Goal: Task Accomplishment & Management: Use online tool/utility

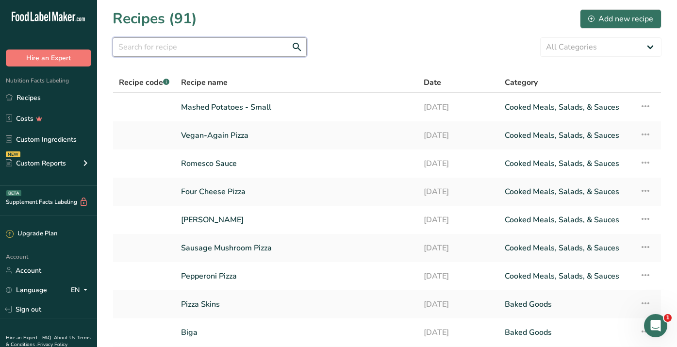
click at [181, 48] on input "text" at bounding box center [210, 46] width 194 height 19
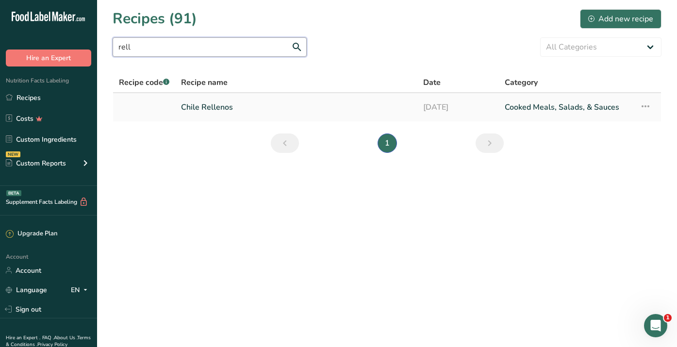
type input "rell"
click at [220, 106] on link "Chile Rellenos" at bounding box center [296, 107] width 230 height 20
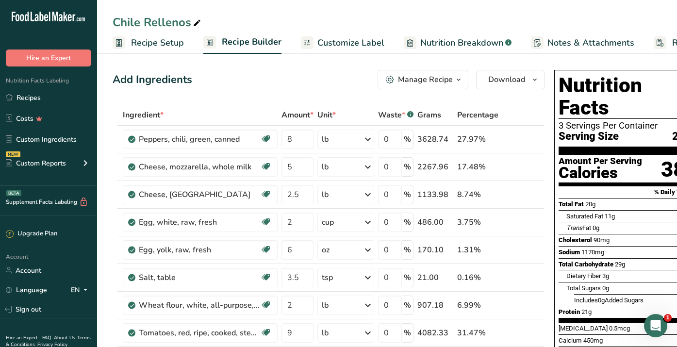
scroll to position [0, 27]
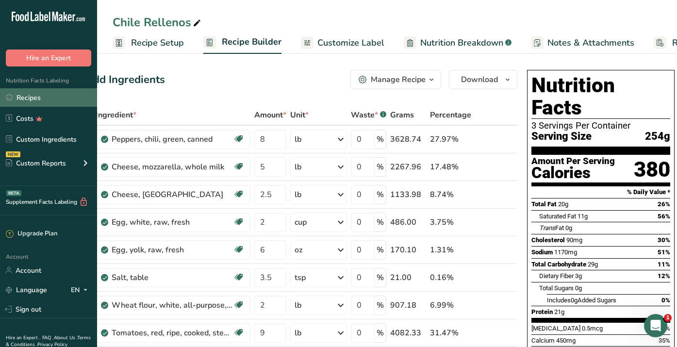
click at [28, 98] on link "Recipes" at bounding box center [48, 97] width 97 height 18
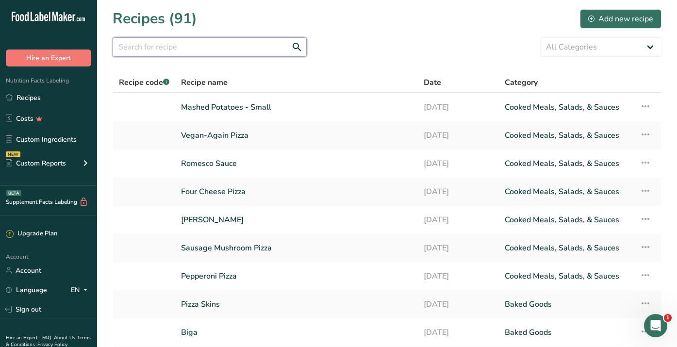
click at [135, 44] on input "text" at bounding box center [210, 46] width 194 height 19
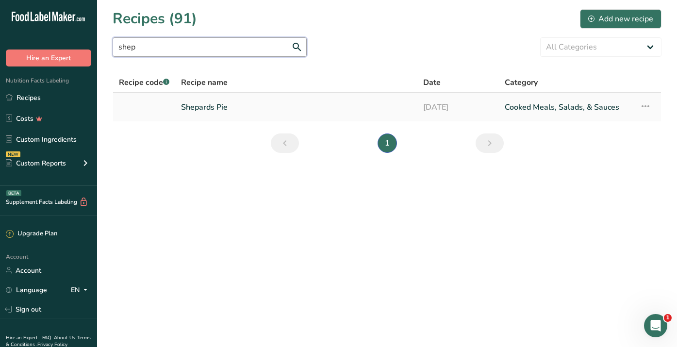
type input "shep"
click at [229, 104] on link "Shepards Pie" at bounding box center [296, 107] width 230 height 20
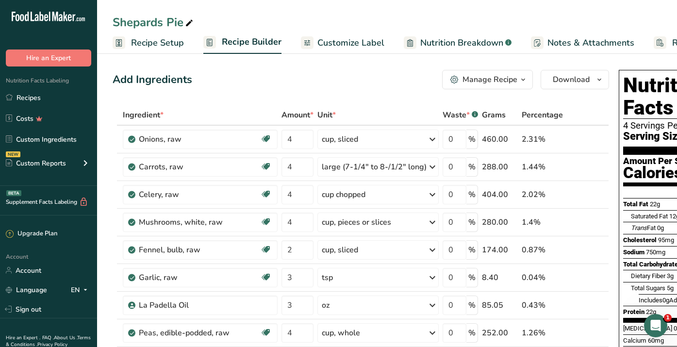
click at [154, 42] on span "Recipe Setup" at bounding box center [157, 42] width 53 height 13
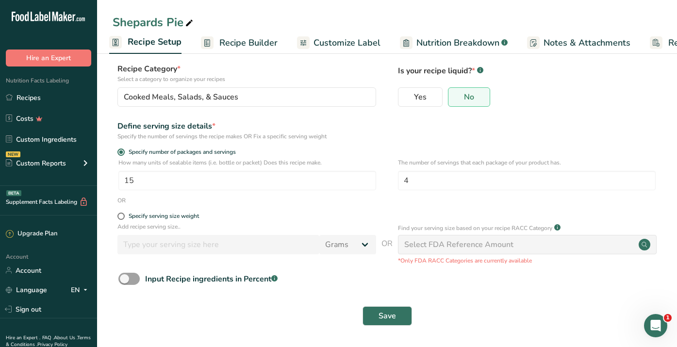
scroll to position [55, 0]
click at [138, 183] on input "15" at bounding box center [247, 180] width 258 height 19
type input "19"
click at [374, 317] on button "Save" at bounding box center [386, 315] width 49 height 19
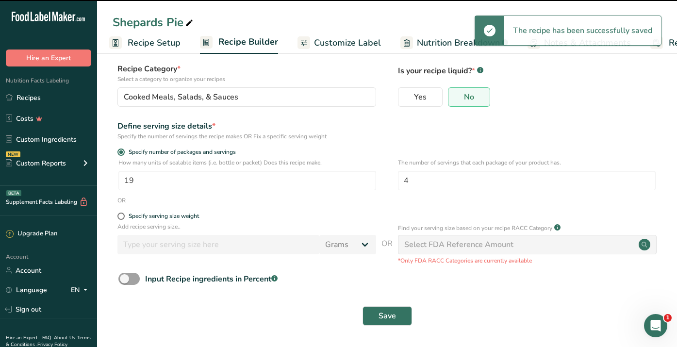
click at [338, 39] on span "Customize Label" at bounding box center [347, 42] width 67 height 13
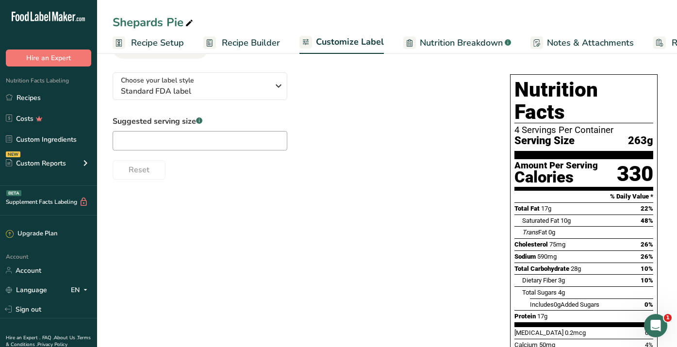
click at [132, 44] on span "Recipe Setup" at bounding box center [157, 42] width 53 height 13
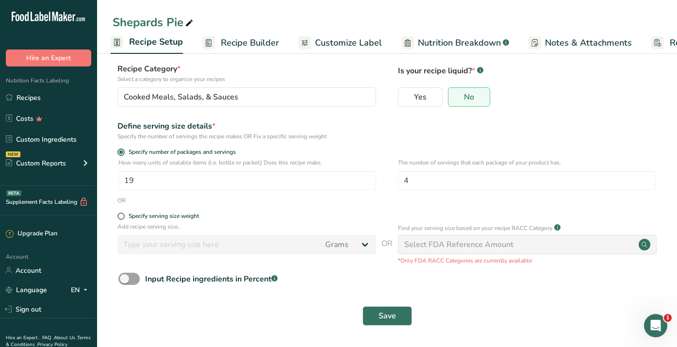
scroll to position [0, 3]
click at [420, 183] on input "4" at bounding box center [527, 180] width 258 height 19
type input "3"
click at [381, 321] on span "Save" at bounding box center [386, 316] width 17 height 12
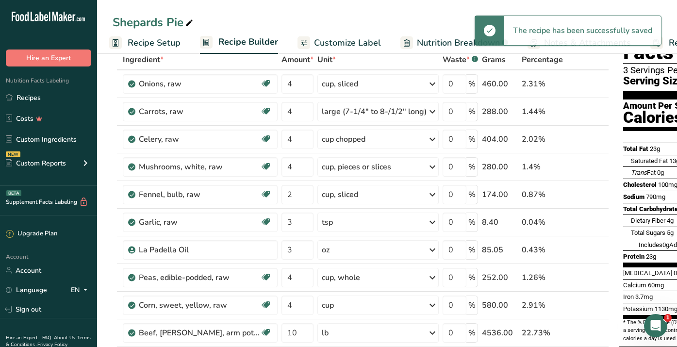
click at [348, 42] on span "Customize Label" at bounding box center [347, 42] width 67 height 13
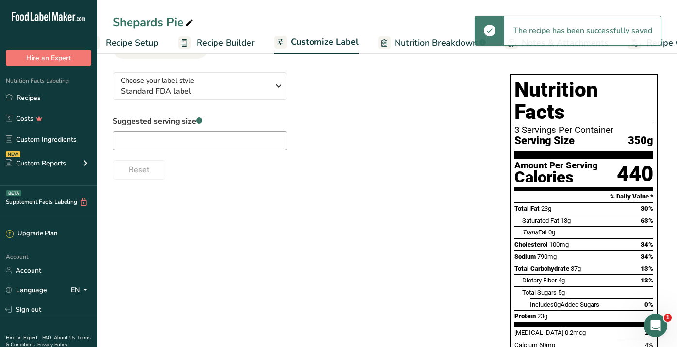
scroll to position [0, 79]
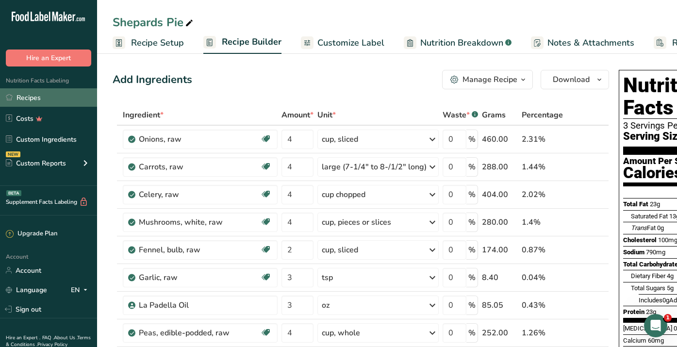
click at [29, 94] on link "Recipes" at bounding box center [48, 97] width 97 height 18
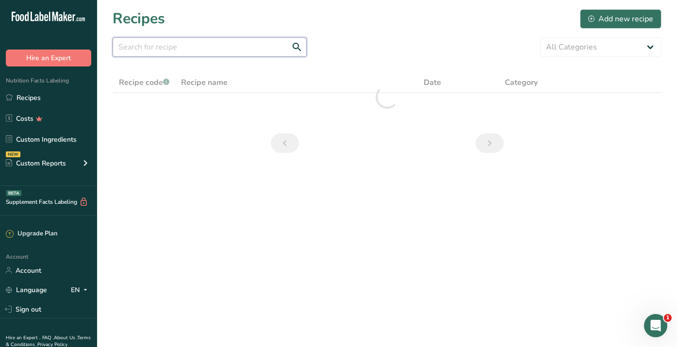
click at [182, 47] on input "text" at bounding box center [210, 46] width 194 height 19
type input "f"
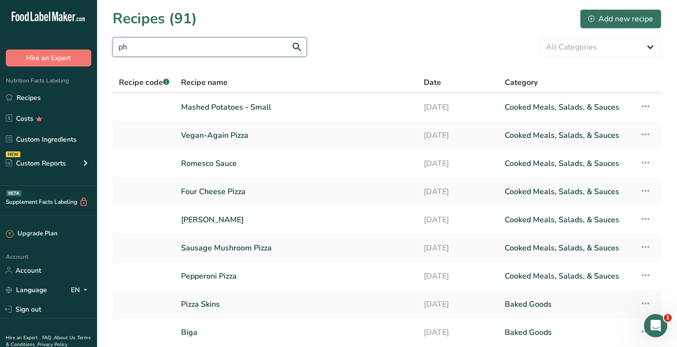
type input "p"
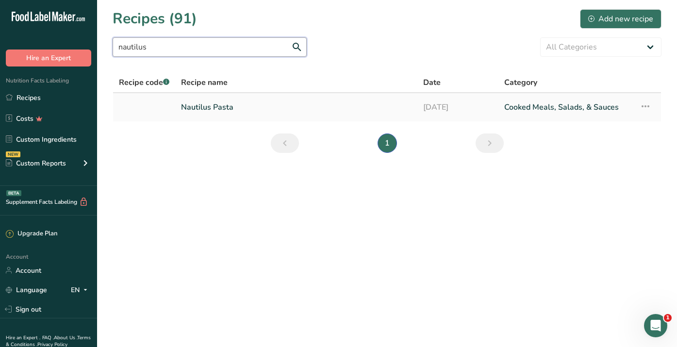
type input "nautilus"
click at [224, 114] on link "Nautilus Pasta" at bounding box center [296, 107] width 230 height 20
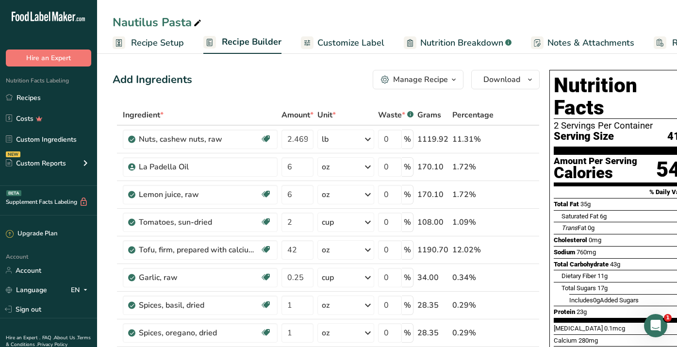
click at [140, 38] on span "Recipe Setup" at bounding box center [157, 42] width 53 height 13
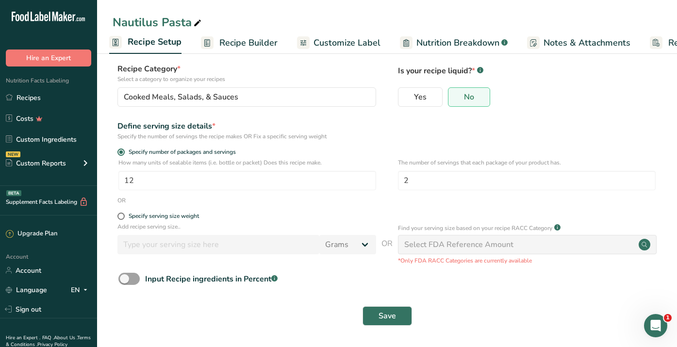
scroll to position [54, 0]
click at [142, 186] on input "12" at bounding box center [247, 181] width 258 height 19
type input "15"
click at [384, 315] on span "Save" at bounding box center [386, 317] width 17 height 12
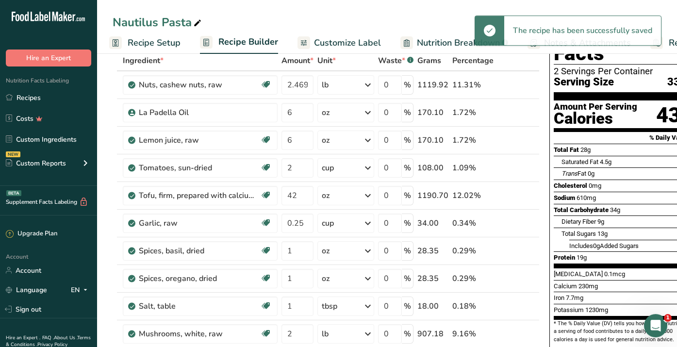
click at [340, 44] on span "Customize Label" at bounding box center [347, 42] width 67 height 13
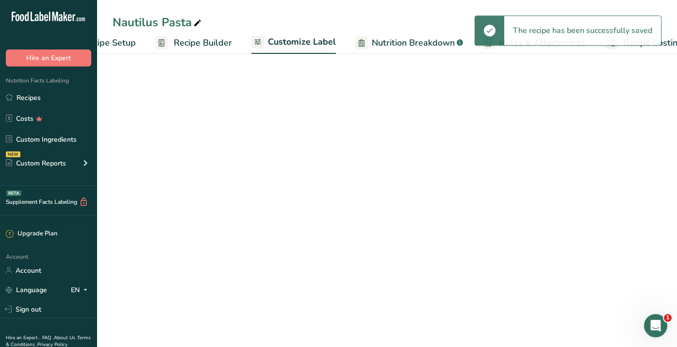
scroll to position [0, 79]
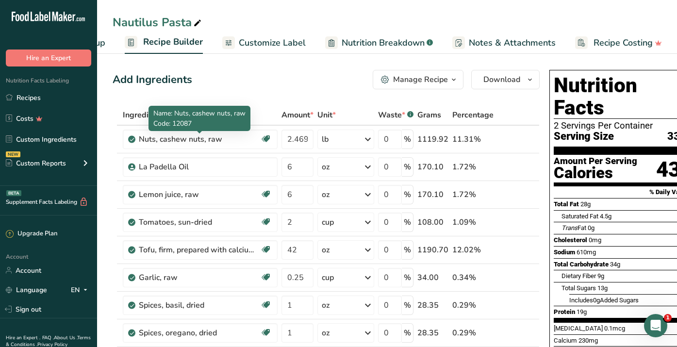
scroll to position [0, 0]
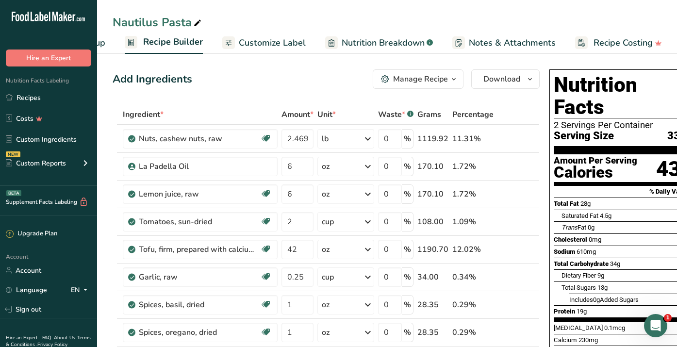
click at [105, 43] on ul "Recipe Setup Recipe Builder Customize Label Nutrition Breakdown .a-a{fill:#3473…" at bounding box center [349, 42] width 663 height 23
click at [100, 43] on span "Recipe Setup" at bounding box center [78, 42] width 53 height 13
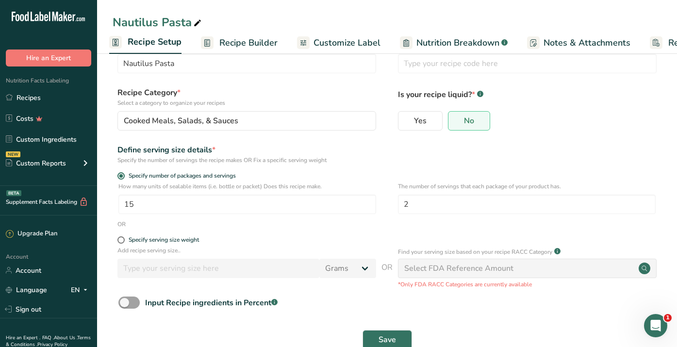
scroll to position [55, 0]
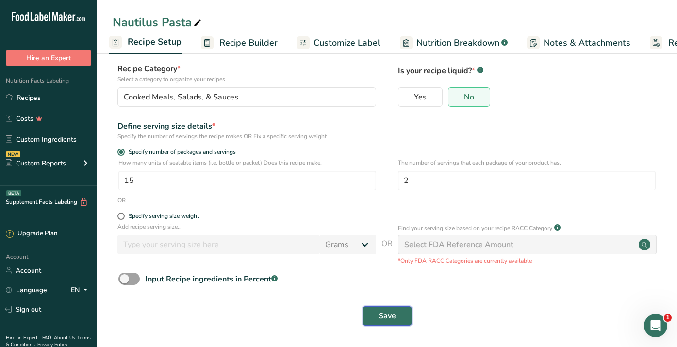
click at [374, 322] on button "Save" at bounding box center [386, 315] width 49 height 19
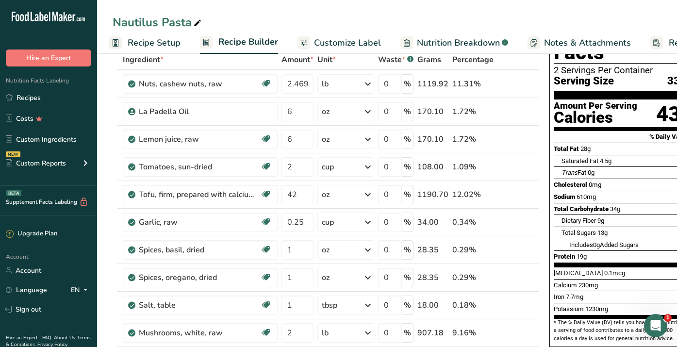
click at [162, 45] on span "Recipe Setup" at bounding box center [154, 42] width 53 height 13
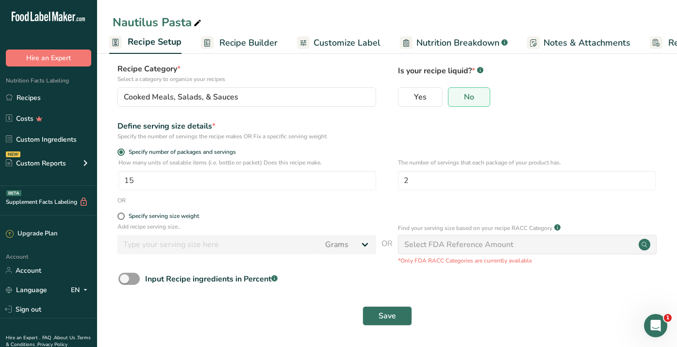
click at [239, 41] on span "Recipe Builder" at bounding box center [248, 42] width 58 height 13
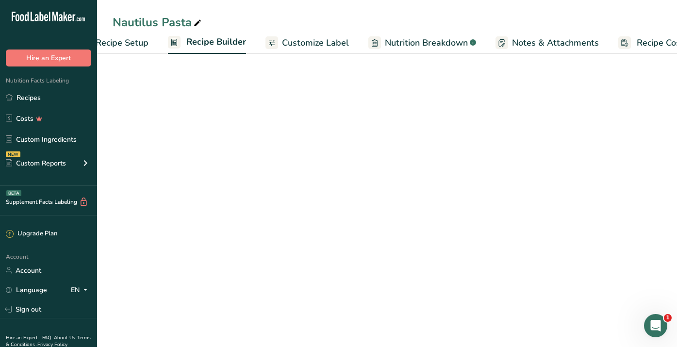
scroll to position [0, 79]
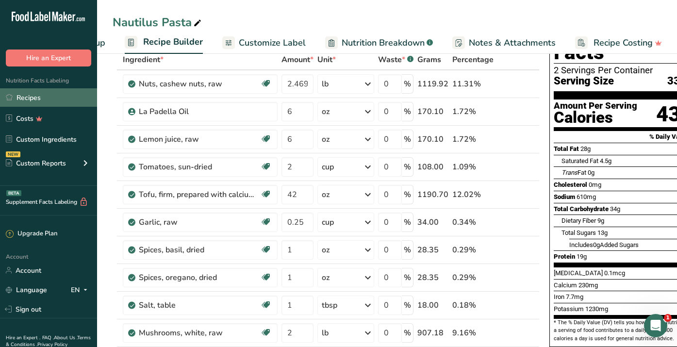
click at [21, 97] on link "Recipes" at bounding box center [48, 97] width 97 height 18
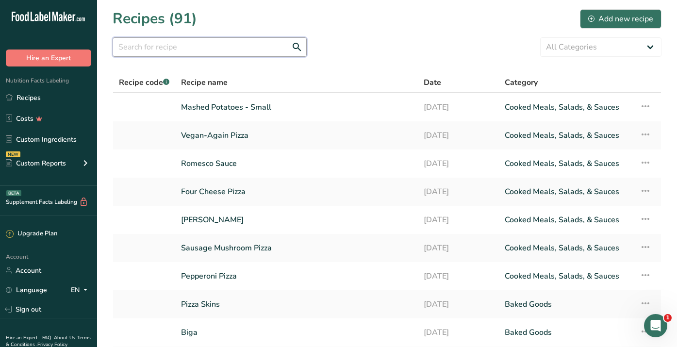
click at [188, 45] on input "text" at bounding box center [210, 46] width 194 height 19
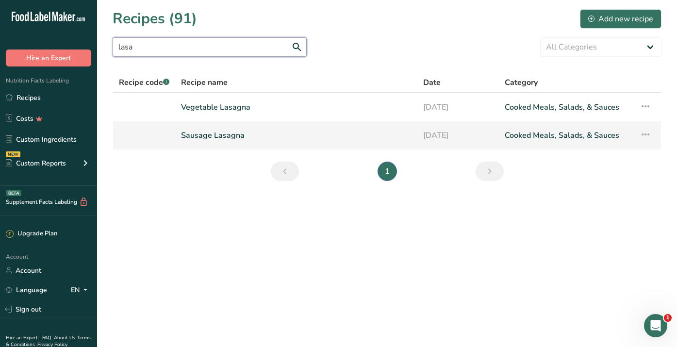
type input "lasa"
click at [244, 134] on link "Sausage Lasagna" at bounding box center [296, 135] width 230 height 20
click at [217, 132] on link "Sausage Lasagna" at bounding box center [296, 135] width 230 height 20
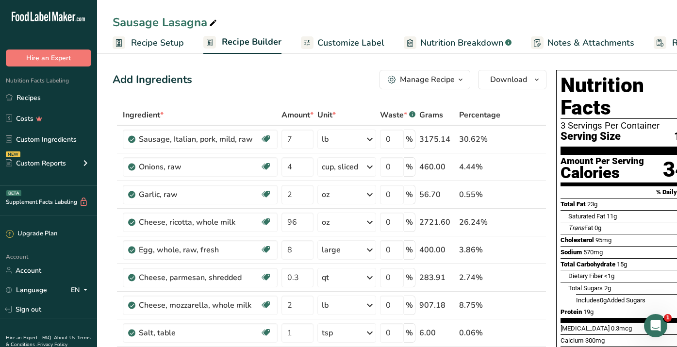
click at [163, 42] on span "Recipe Setup" at bounding box center [157, 42] width 53 height 13
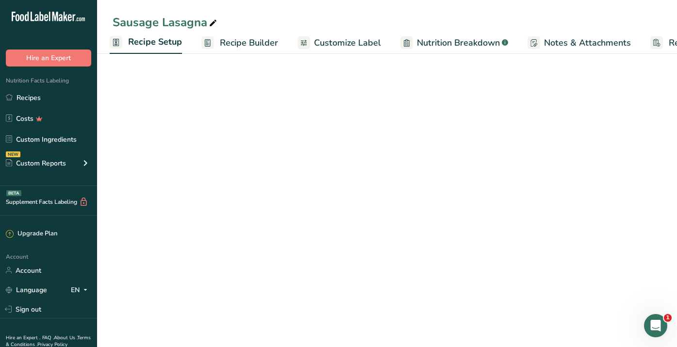
scroll to position [0, 3]
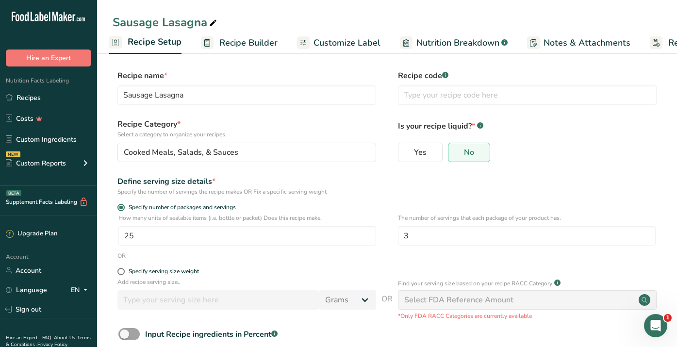
click at [253, 48] on span "Recipe Builder" at bounding box center [248, 42] width 58 height 13
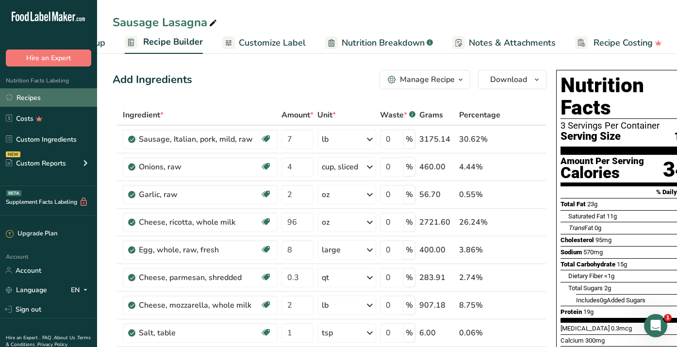
click at [19, 99] on link "Recipes" at bounding box center [48, 97] width 97 height 18
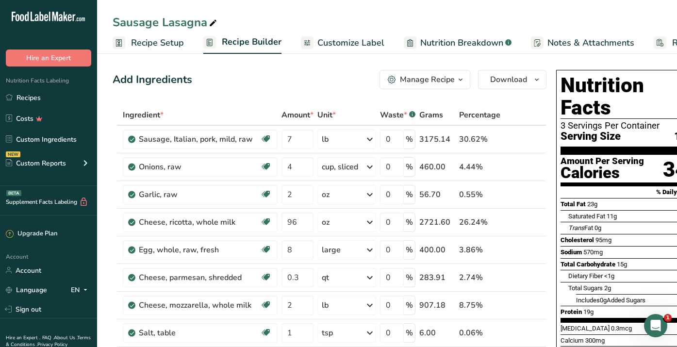
drag, startPoint x: 130, startPoint y: 46, endPoint x: 146, endPoint y: 46, distance: 15.5
click at [130, 46] on link "Recipe Setup" at bounding box center [148, 43] width 71 height 22
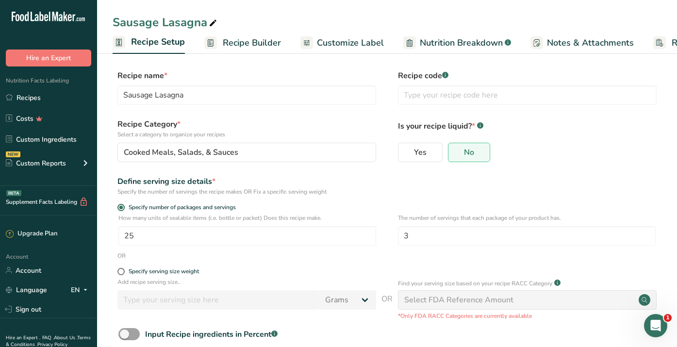
scroll to position [0, 3]
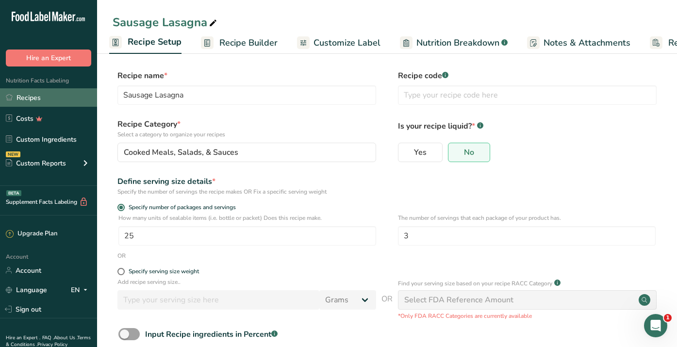
click at [24, 99] on link "Recipes" at bounding box center [48, 97] width 97 height 18
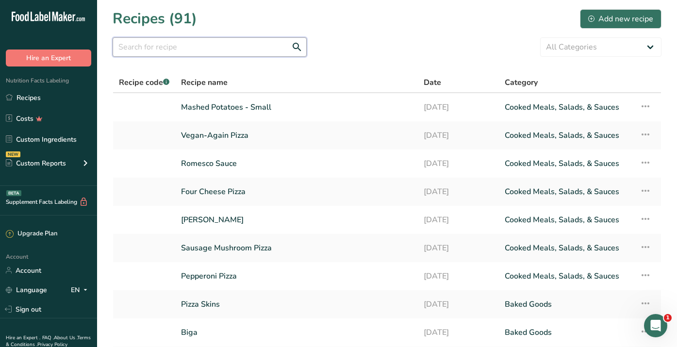
click at [225, 48] on input "text" at bounding box center [210, 46] width 194 height 19
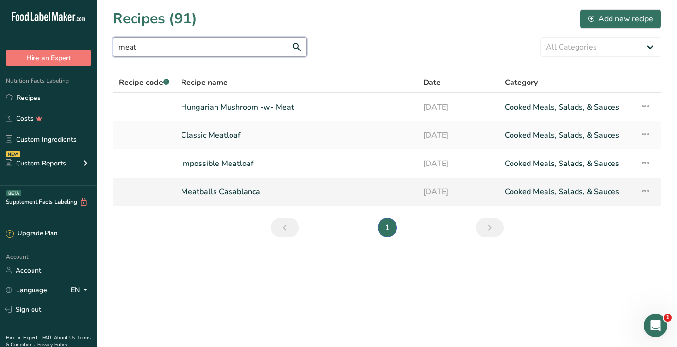
type input "meat"
click at [237, 194] on link "Meatballs Casablanca" at bounding box center [296, 191] width 230 height 20
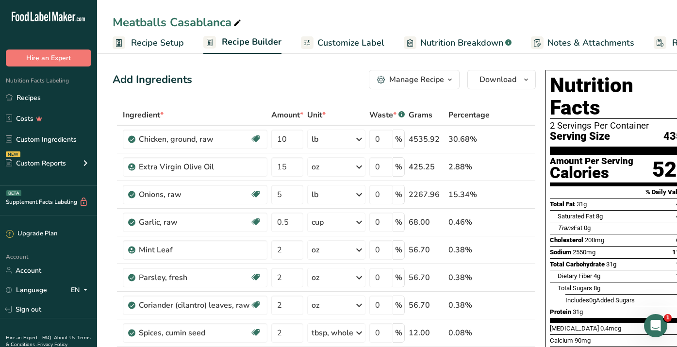
click at [146, 44] on span "Recipe Setup" at bounding box center [157, 42] width 53 height 13
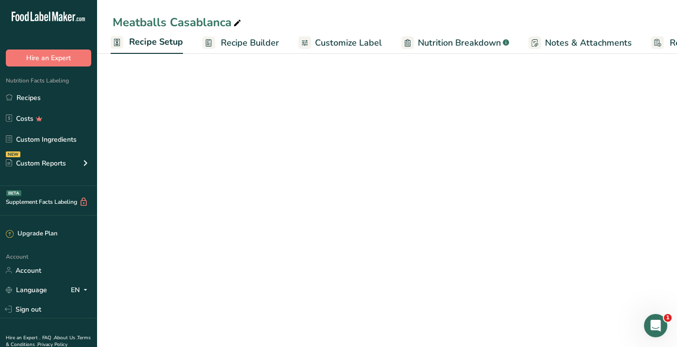
scroll to position [0, 3]
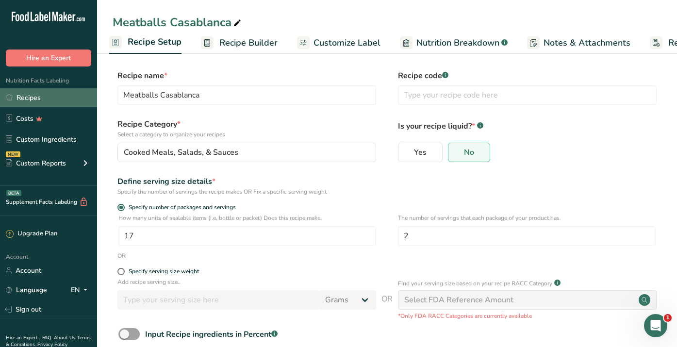
click at [25, 97] on link "Recipes" at bounding box center [48, 97] width 97 height 18
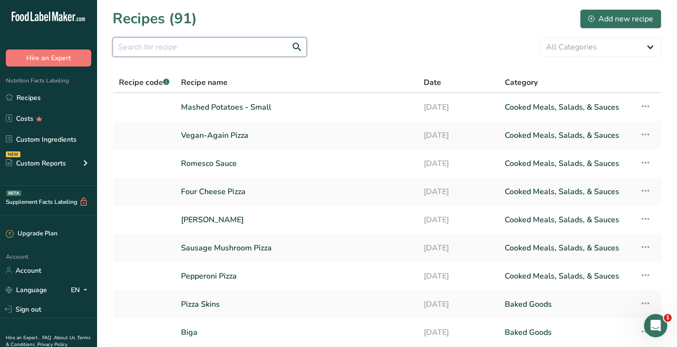
click at [185, 47] on input "text" at bounding box center [210, 46] width 194 height 19
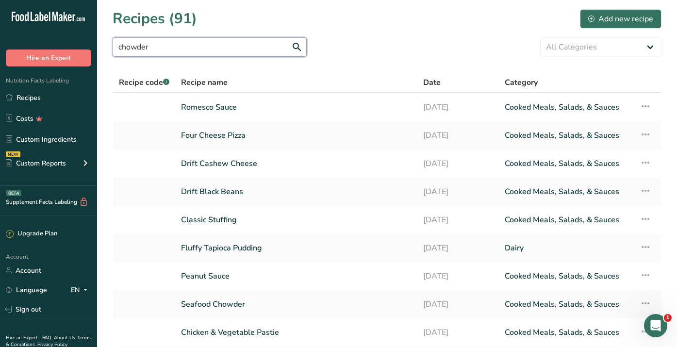
type input "chowder"
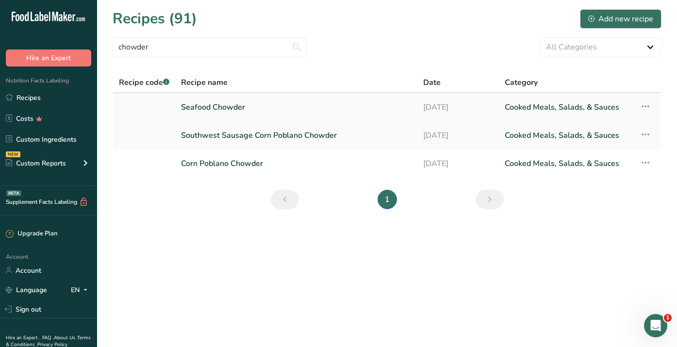
click at [246, 104] on link "Seafood Chowder" at bounding box center [296, 107] width 230 height 20
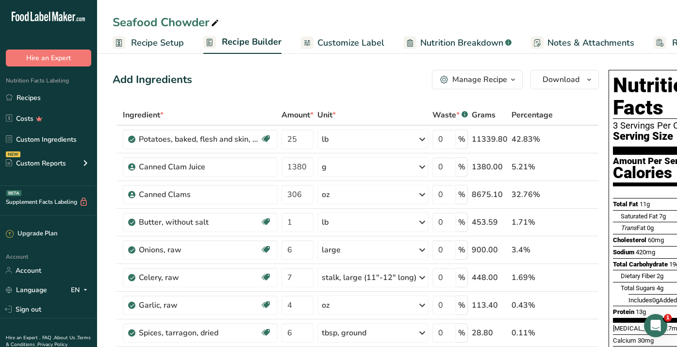
click at [39, 102] on link "Recipes" at bounding box center [48, 97] width 97 height 18
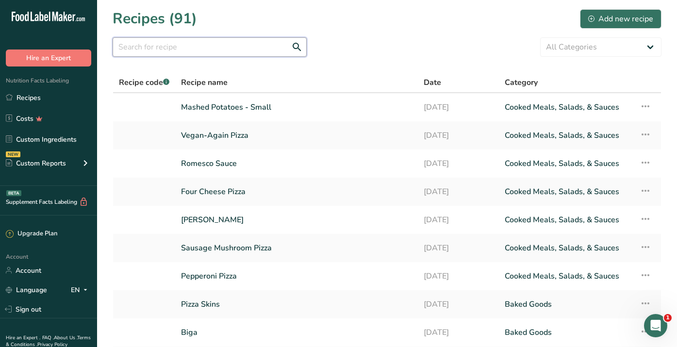
click at [168, 49] on input "text" at bounding box center [210, 46] width 194 height 19
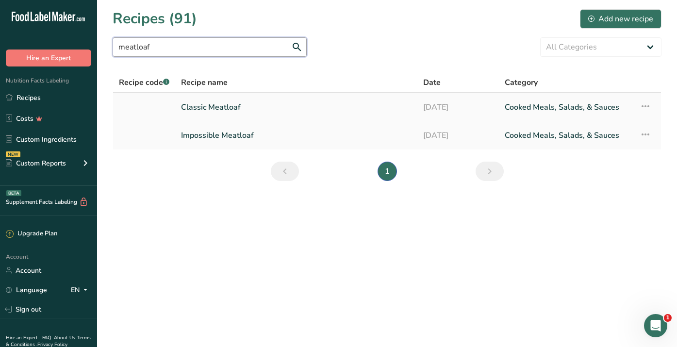
type input "meatloaf"
click at [248, 105] on link "Classic Meatloaf" at bounding box center [296, 107] width 230 height 20
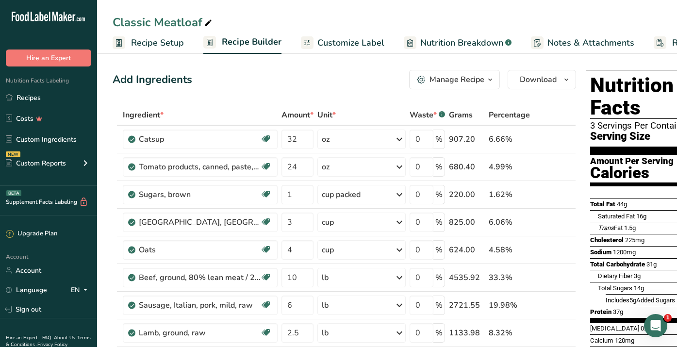
click at [138, 41] on span "Recipe Setup" at bounding box center [157, 42] width 53 height 13
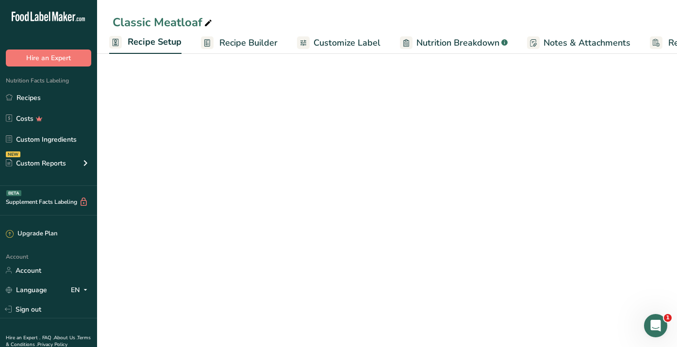
click at [242, 44] on span "Recipe Builder" at bounding box center [248, 42] width 58 height 13
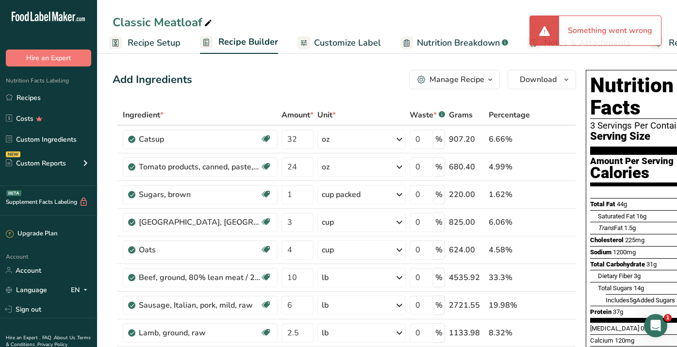
scroll to position [0, 79]
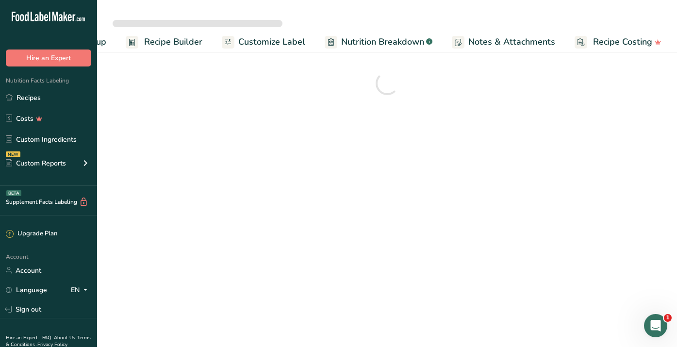
click at [102, 43] on ul "Recipe Setup Recipe Builder Customize Label Nutrition Breakdown .a-a{fill:#3473…" at bounding box center [349, 41] width 661 height 21
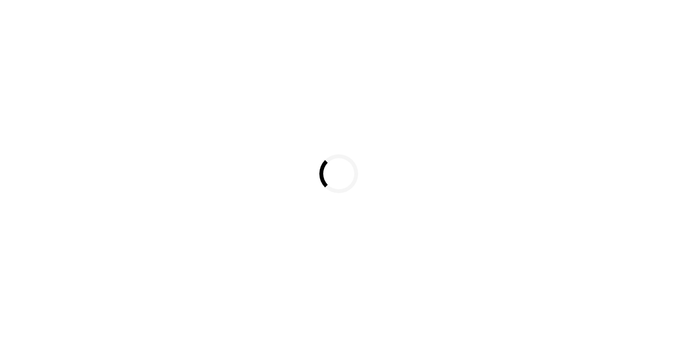
select select
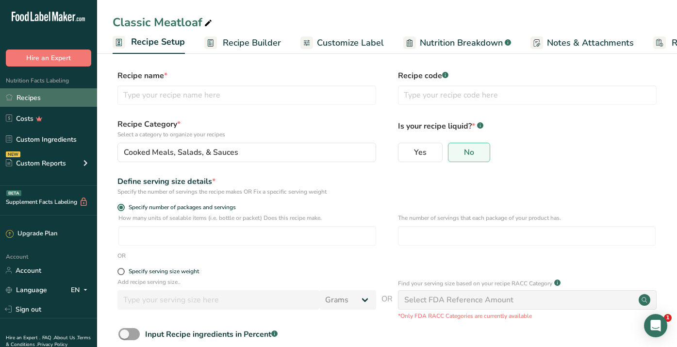
type input "Classic Meatloaf"
radio input "true"
type input "15"
type input "3"
select select "0"
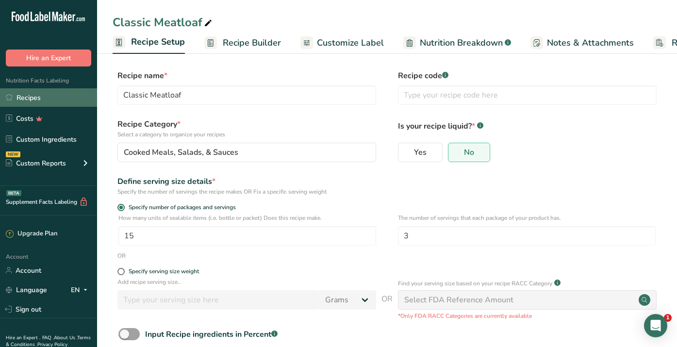
click at [29, 100] on link "Recipes" at bounding box center [48, 97] width 97 height 18
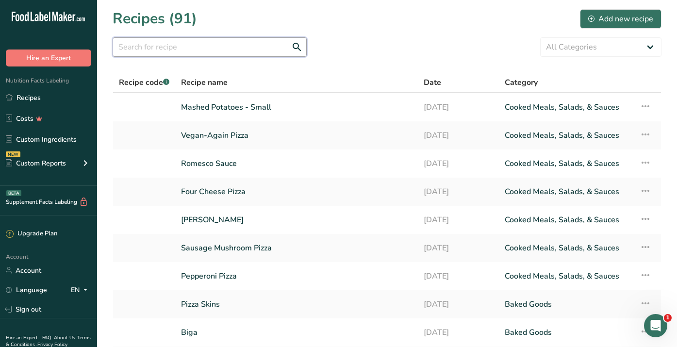
click at [165, 47] on input "text" at bounding box center [210, 46] width 194 height 19
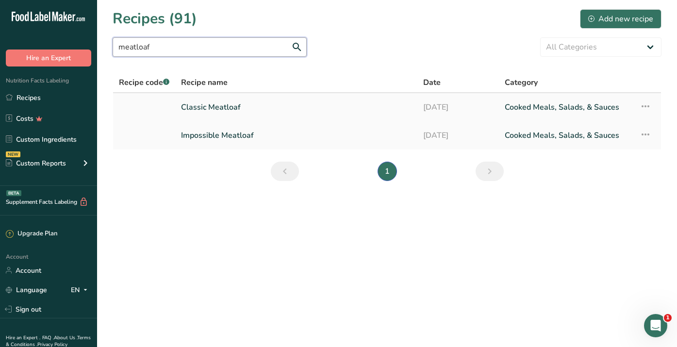
type input "meatloaf"
click at [226, 108] on link "Classic Meatloaf" at bounding box center [296, 107] width 230 height 20
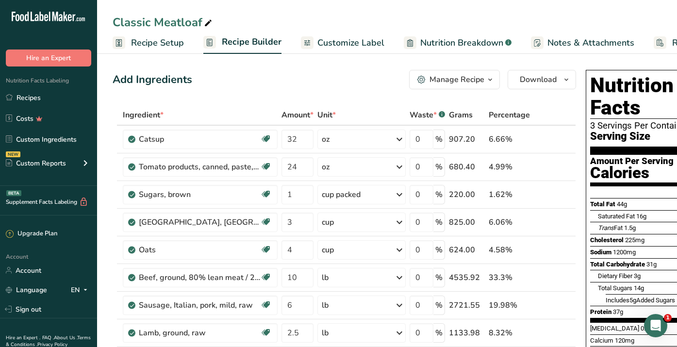
click at [154, 44] on span "Recipe Setup" at bounding box center [157, 42] width 53 height 13
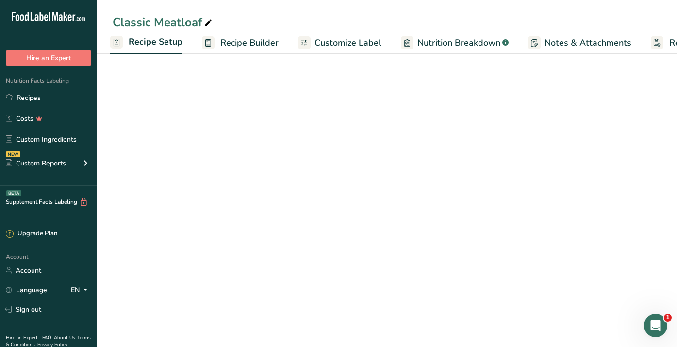
scroll to position [0, 3]
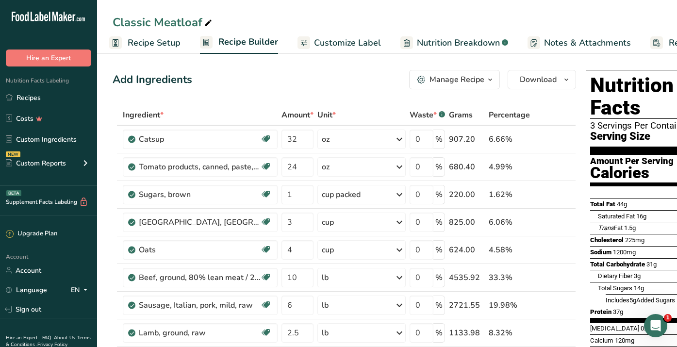
click at [137, 43] on span "Recipe Setup" at bounding box center [154, 42] width 53 height 13
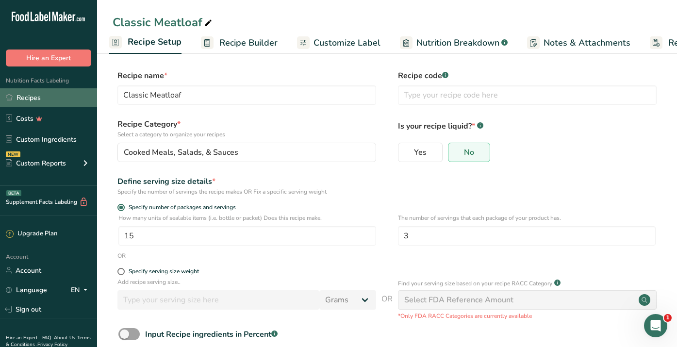
click at [22, 99] on link "Recipes" at bounding box center [48, 97] width 97 height 18
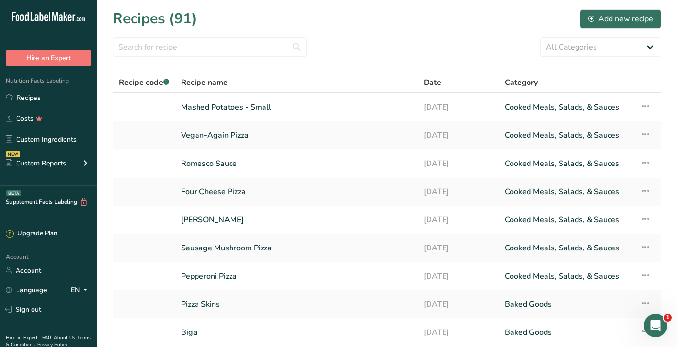
click at [153, 59] on section "Recipes (91) Add new recipe All Categories Baked Goods [GEOGRAPHIC_DATA] Confec…" at bounding box center [387, 210] width 580 height 421
click at [153, 53] on input "text" at bounding box center [210, 46] width 194 height 19
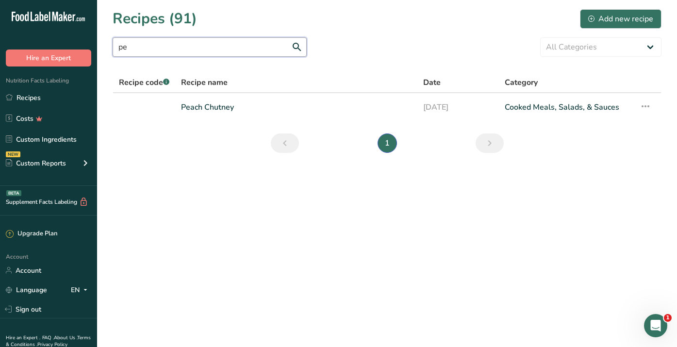
type input "p"
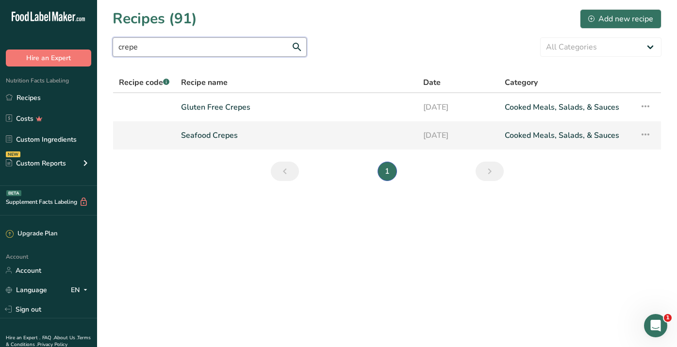
type input "crepe"
click at [213, 134] on link "Seafood Crepes" at bounding box center [296, 135] width 230 height 20
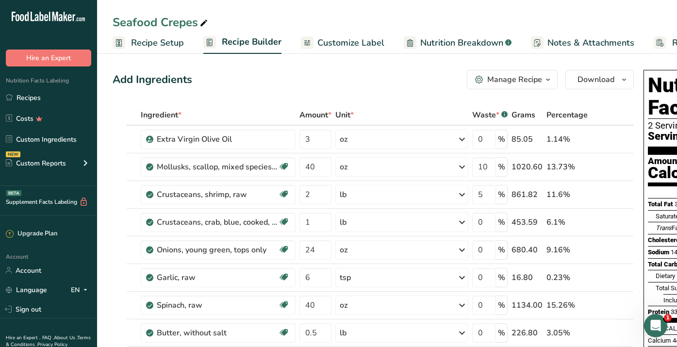
click at [145, 40] on span "Recipe Setup" at bounding box center [157, 42] width 53 height 13
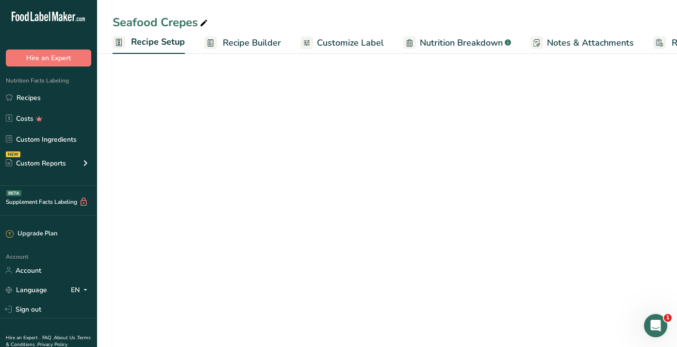
scroll to position [0, 3]
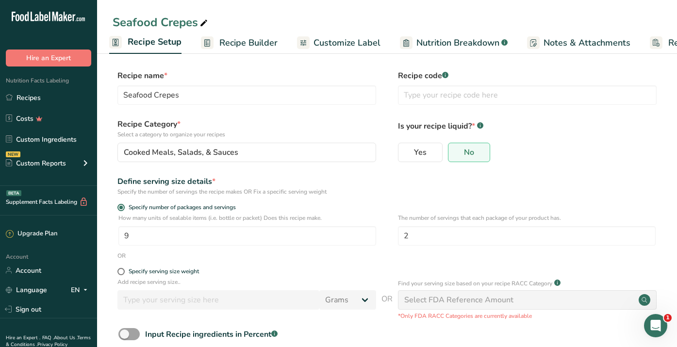
click at [336, 44] on span "Customize Label" at bounding box center [346, 42] width 67 height 13
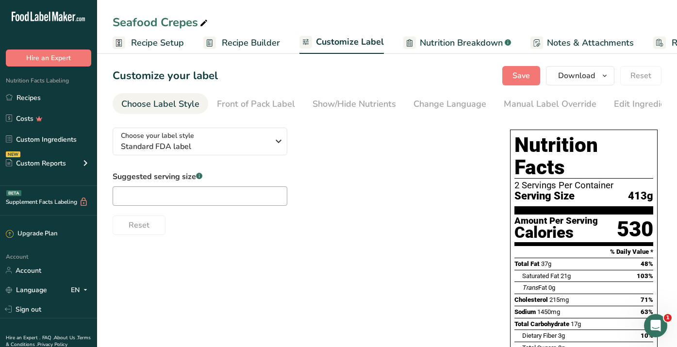
click at [133, 40] on span "Recipe Setup" at bounding box center [157, 42] width 53 height 13
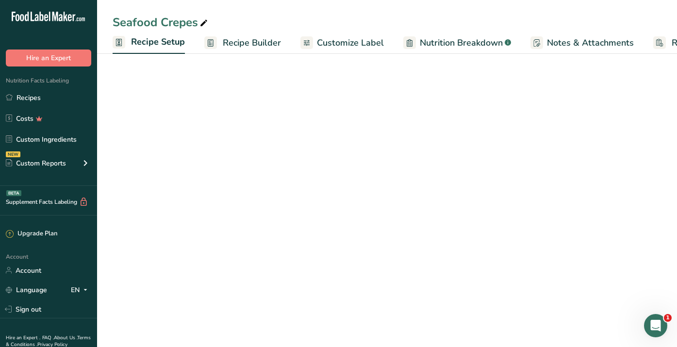
scroll to position [0, 3]
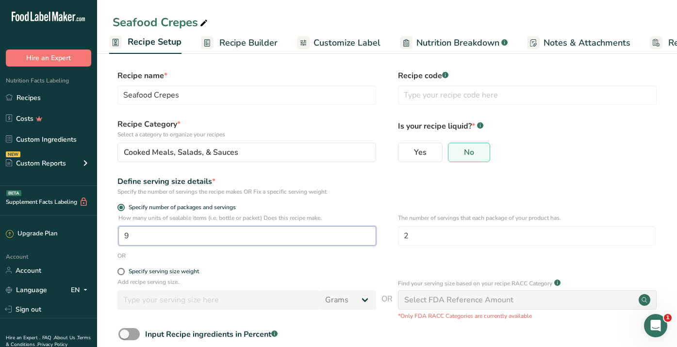
click at [137, 234] on input "9" at bounding box center [247, 235] width 258 height 19
type input "1"
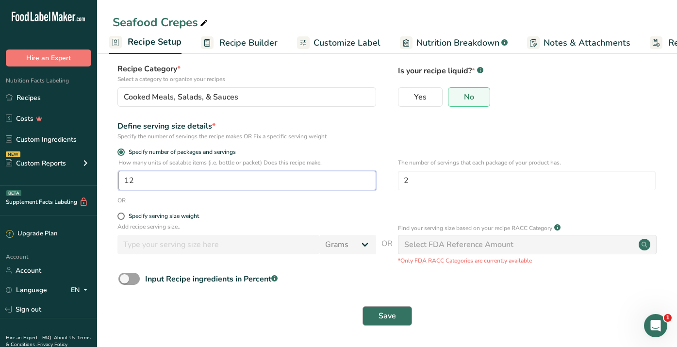
type input "12"
click at [385, 317] on span "Save" at bounding box center [386, 316] width 17 height 12
click at [246, 39] on span "Recipe Builder" at bounding box center [248, 42] width 58 height 13
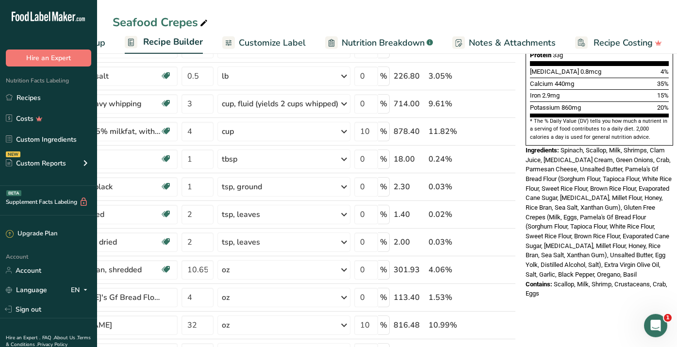
scroll to position [591, 0]
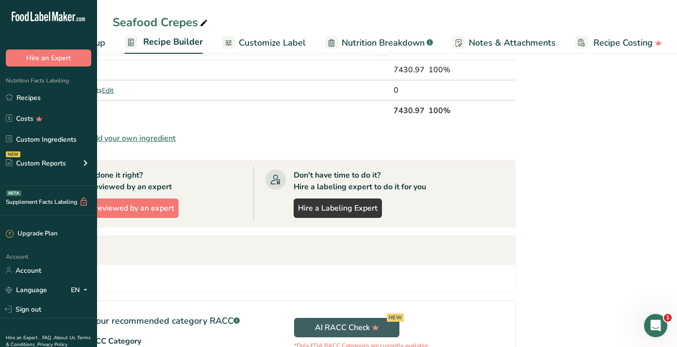
click at [100, 42] on span "Recipe Setup" at bounding box center [78, 42] width 53 height 13
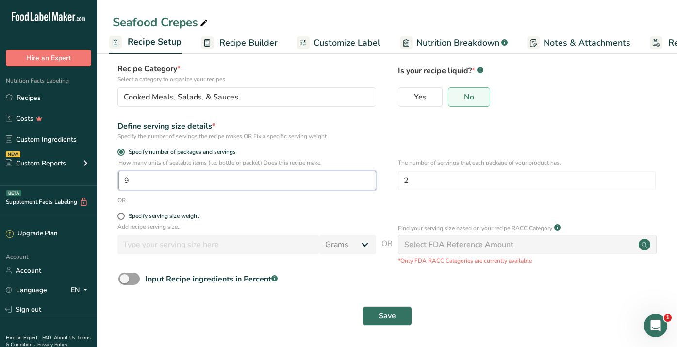
click at [143, 185] on input "9" at bounding box center [247, 180] width 258 height 19
type input "12"
click at [372, 310] on button "Save" at bounding box center [386, 315] width 49 height 19
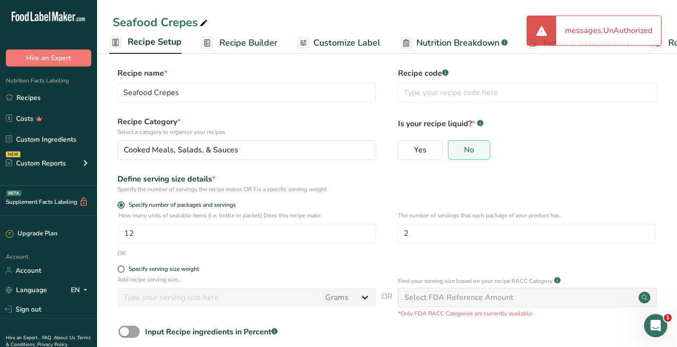
scroll to position [1, 0]
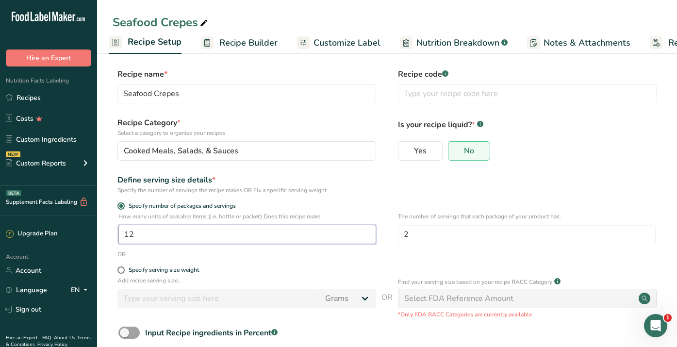
click at [186, 234] on input "12" at bounding box center [247, 234] width 258 height 19
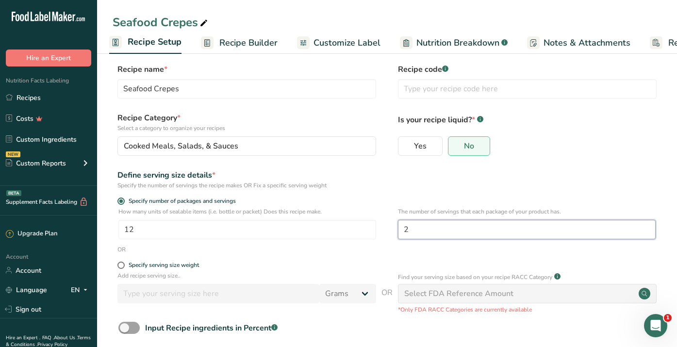
scroll to position [55, 0]
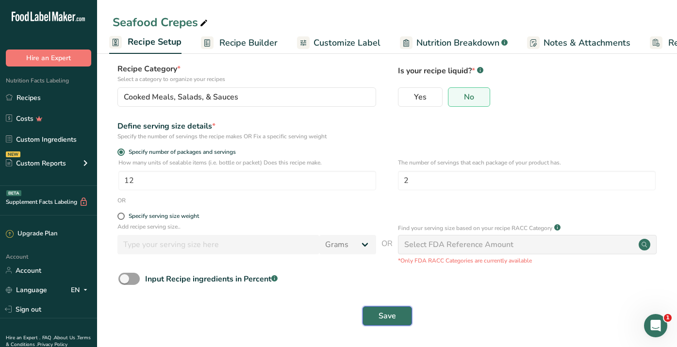
click at [394, 316] on span "Save" at bounding box center [386, 316] width 17 height 12
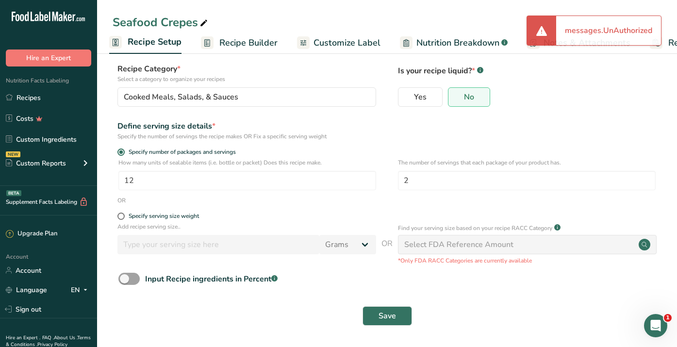
click at [250, 40] on span "Recipe Builder" at bounding box center [248, 42] width 58 height 13
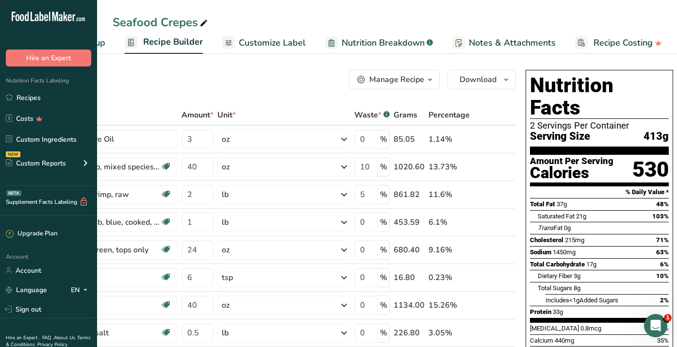
scroll to position [35, 0]
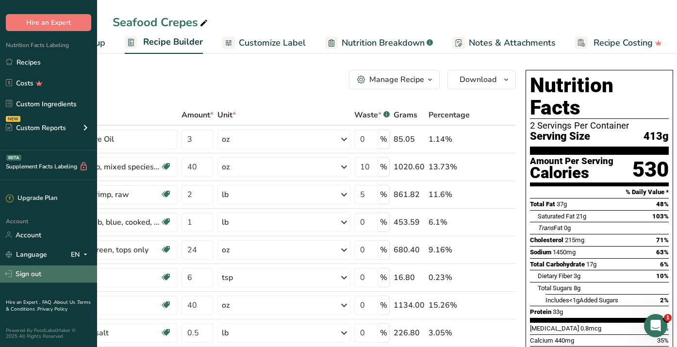
click at [32, 275] on link "Sign out" at bounding box center [48, 273] width 97 height 17
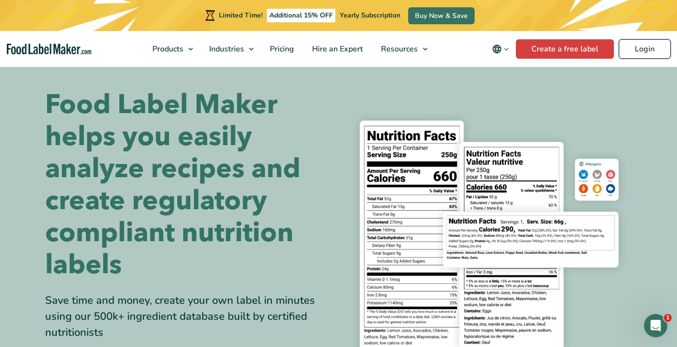
click at [639, 48] on link "Login" at bounding box center [644, 48] width 52 height 19
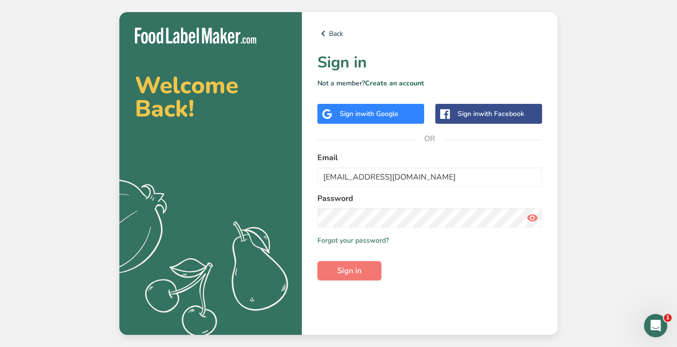
click at [535, 216] on icon at bounding box center [532, 217] width 12 height 17
click at [338, 277] on button "Sign in" at bounding box center [349, 270] width 64 height 19
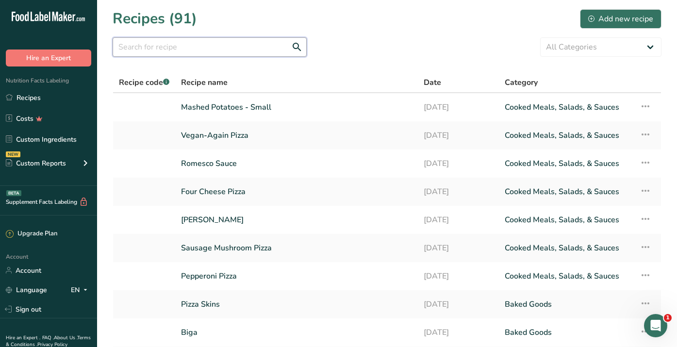
click at [151, 49] on input "text" at bounding box center [210, 46] width 194 height 19
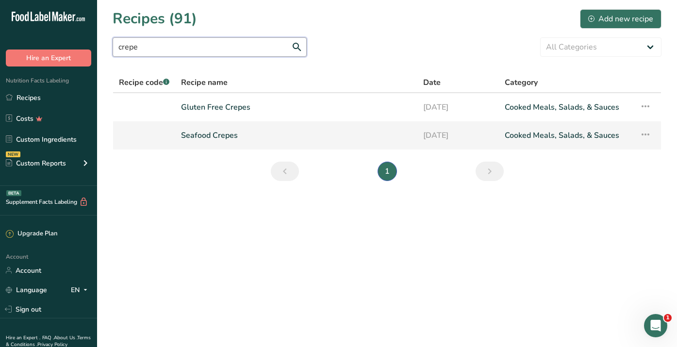
type input "crepe"
click at [235, 140] on link "Seafood Crepes" at bounding box center [296, 135] width 230 height 20
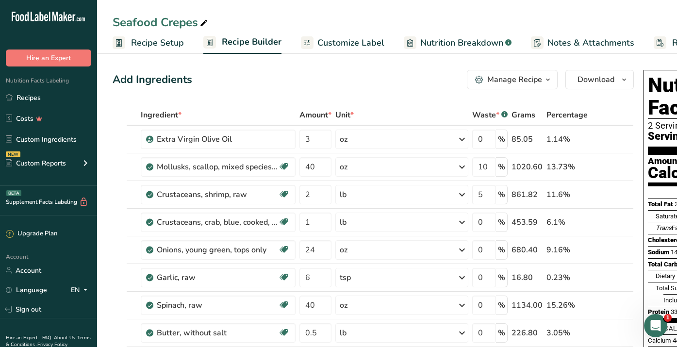
click at [157, 46] on span "Recipe Setup" at bounding box center [157, 42] width 53 height 13
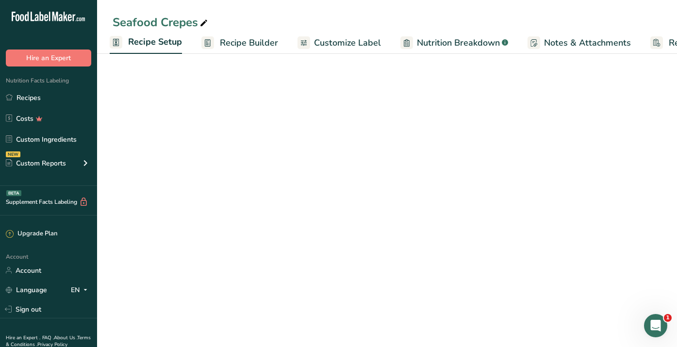
scroll to position [0, 3]
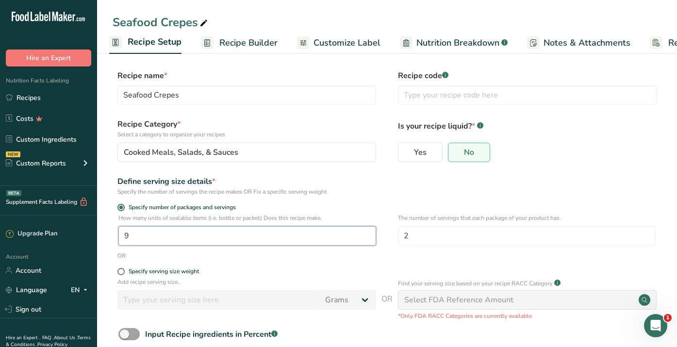
click at [138, 237] on input "9" at bounding box center [247, 235] width 258 height 19
type input "12"
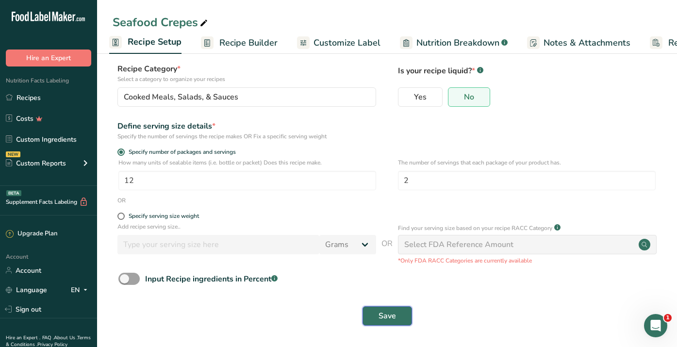
click at [396, 316] on button "Save" at bounding box center [386, 315] width 49 height 19
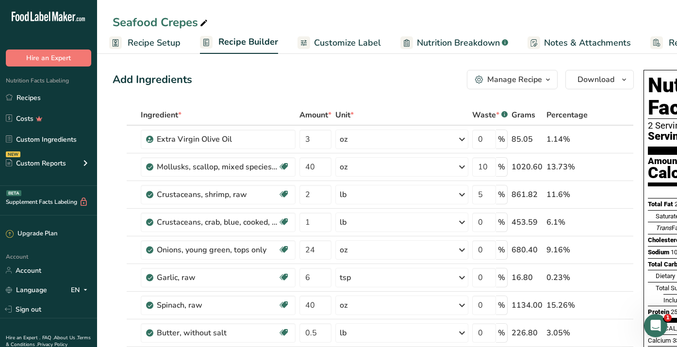
click at [158, 42] on span "Recipe Setup" at bounding box center [154, 42] width 53 height 13
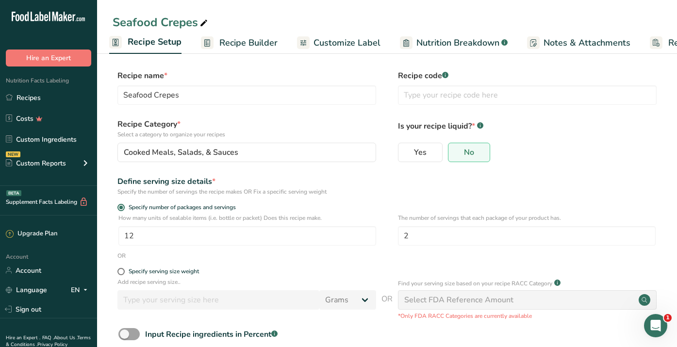
click at [253, 44] on span "Recipe Builder" at bounding box center [248, 42] width 58 height 13
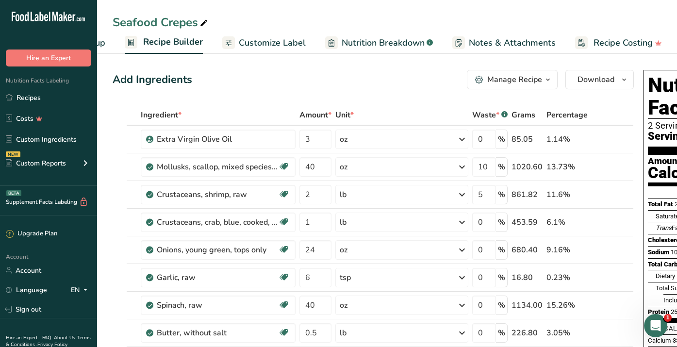
click at [100, 42] on span "Recipe Setup" at bounding box center [78, 42] width 53 height 13
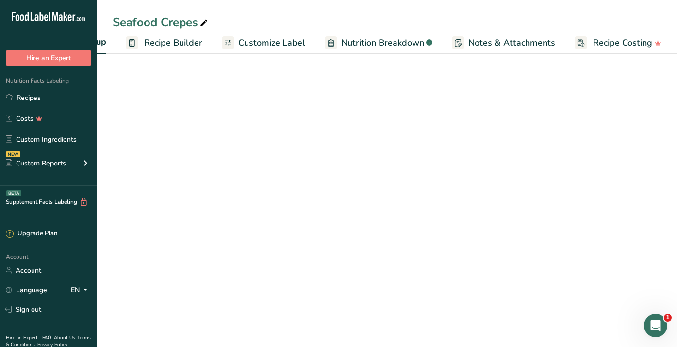
scroll to position [0, 3]
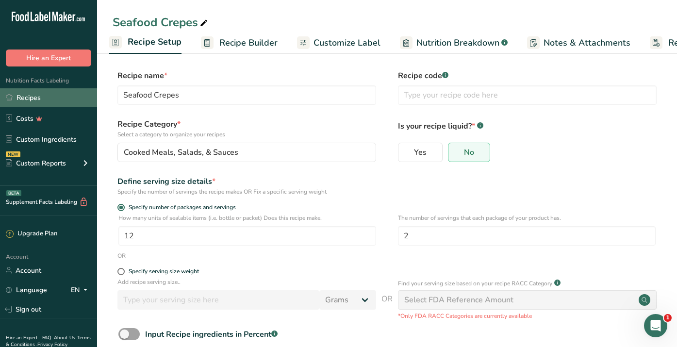
click at [33, 99] on link "Recipes" at bounding box center [48, 97] width 97 height 18
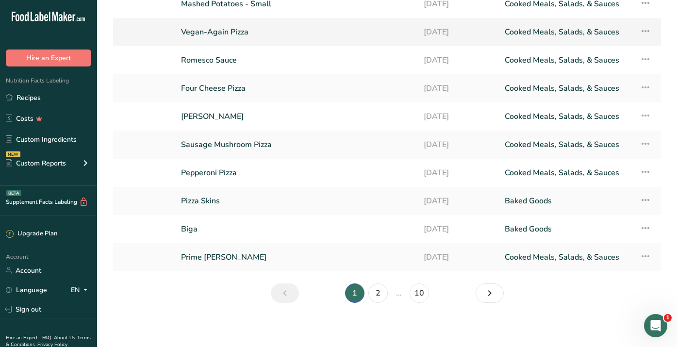
scroll to position [106, 0]
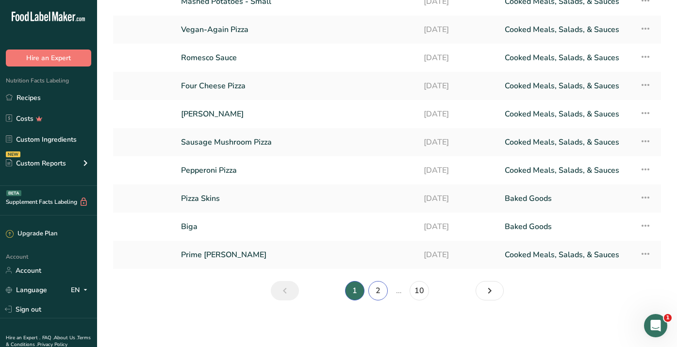
click at [381, 288] on link "2" at bounding box center [377, 290] width 19 height 19
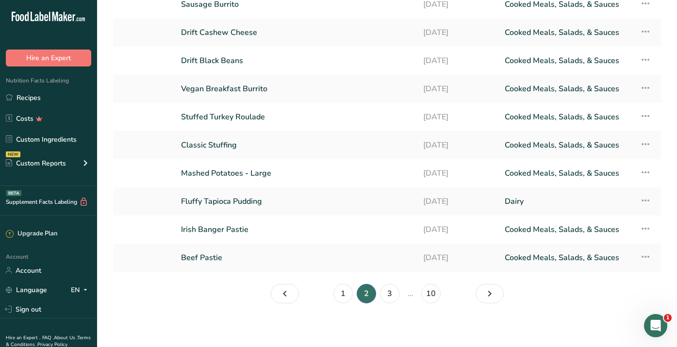
scroll to position [106, 0]
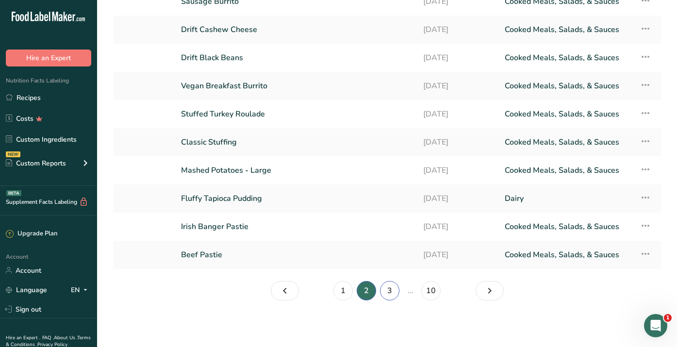
click at [393, 287] on link "3" at bounding box center [389, 290] width 19 height 19
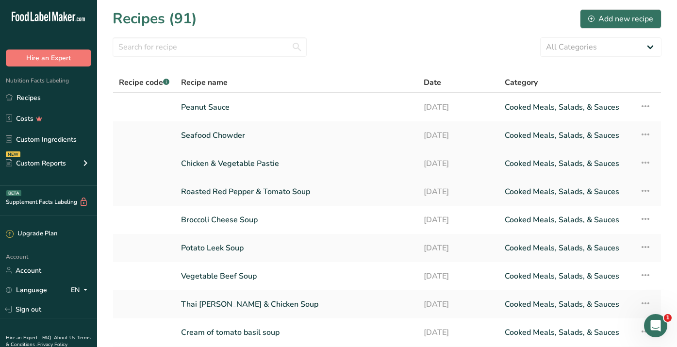
scroll to position [106, 0]
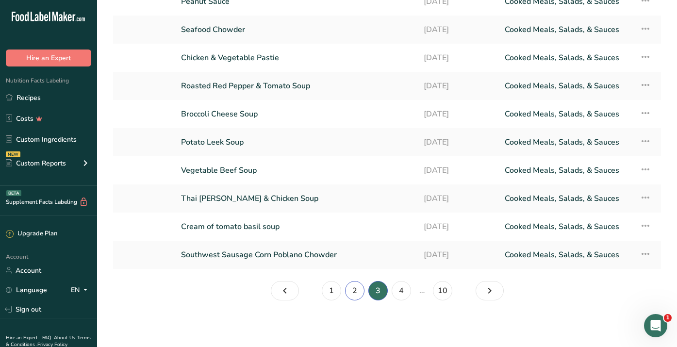
click at [354, 291] on link "2" at bounding box center [354, 290] width 19 height 19
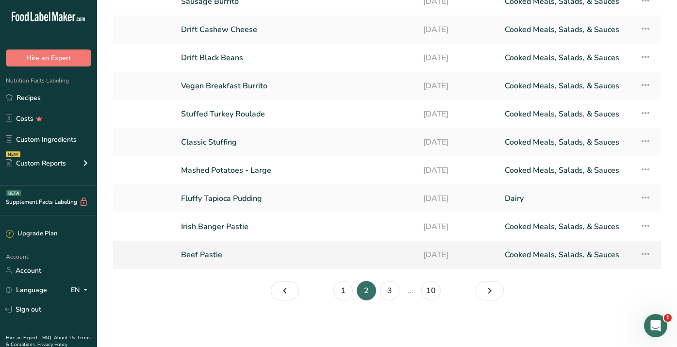
click at [193, 251] on link "Beef Pastie" at bounding box center [296, 254] width 230 height 20
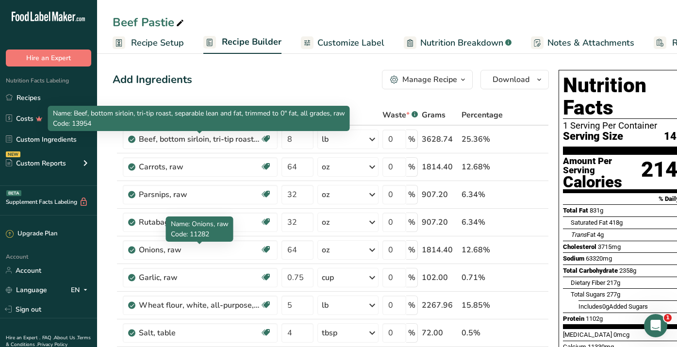
click at [160, 39] on span "Recipe Setup" at bounding box center [157, 42] width 53 height 13
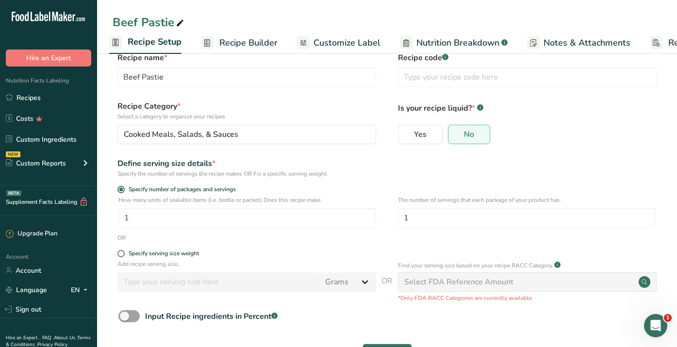
scroll to position [55, 0]
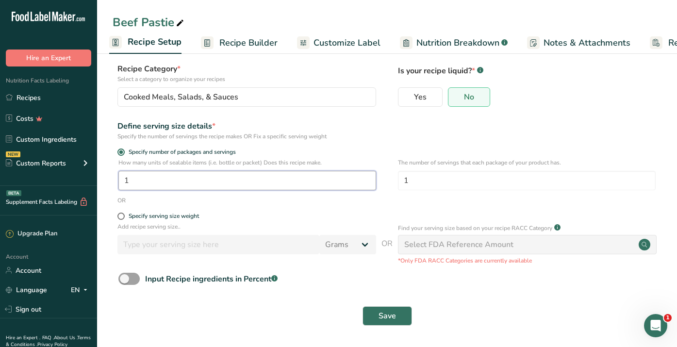
click at [140, 178] on input "1" at bounding box center [247, 180] width 258 height 19
type input "1"
type input "54"
click at [383, 311] on span "Save" at bounding box center [386, 316] width 17 height 12
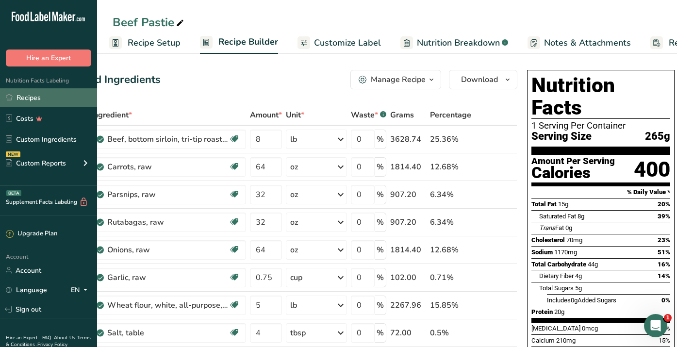
click at [25, 95] on link "Recipes" at bounding box center [48, 97] width 97 height 18
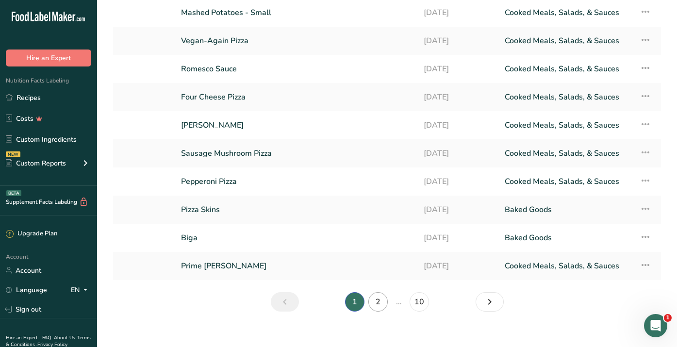
scroll to position [106, 0]
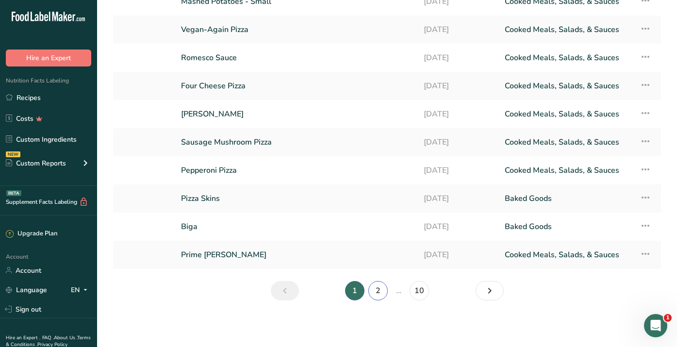
click at [378, 294] on link "2" at bounding box center [377, 290] width 19 height 19
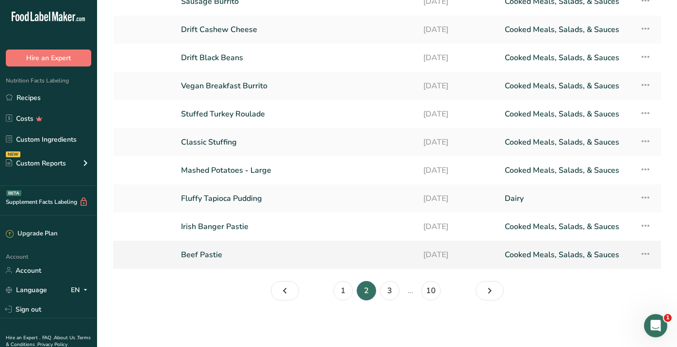
scroll to position [106, 0]
click at [389, 292] on link "3" at bounding box center [389, 290] width 19 height 19
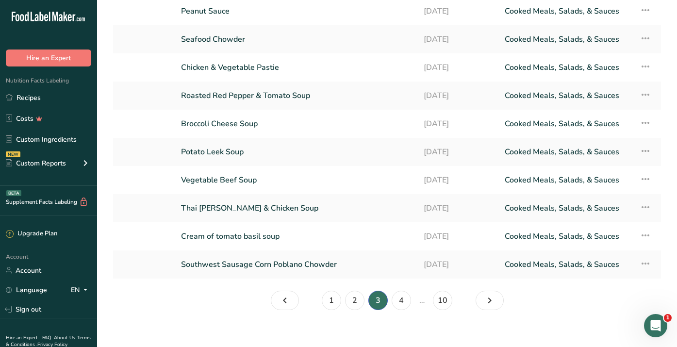
scroll to position [106, 0]
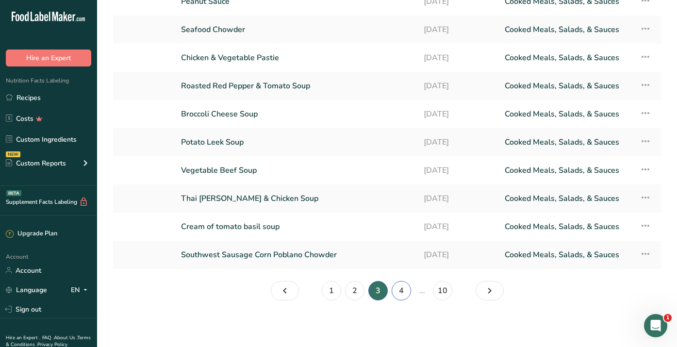
click at [400, 285] on link "4" at bounding box center [400, 290] width 19 height 19
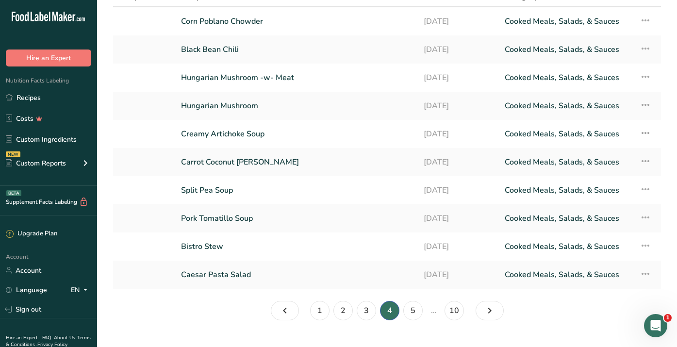
scroll to position [106, 0]
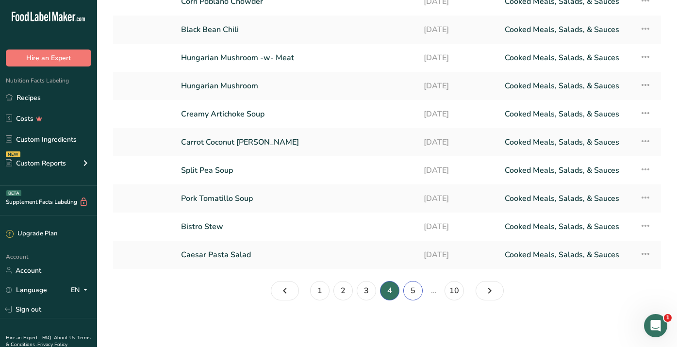
click at [417, 291] on link "5" at bounding box center [412, 290] width 19 height 19
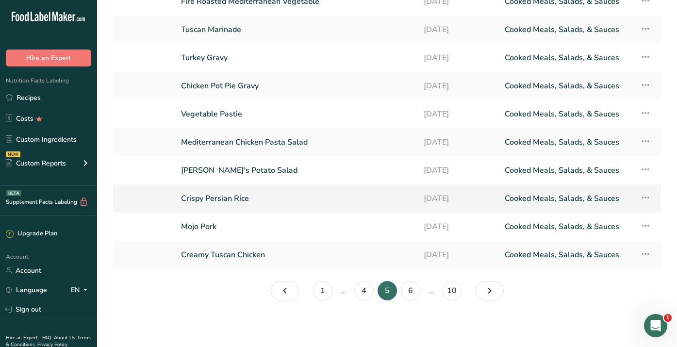
click at [226, 197] on link "Crispy Persian Rice" at bounding box center [296, 198] width 231 height 20
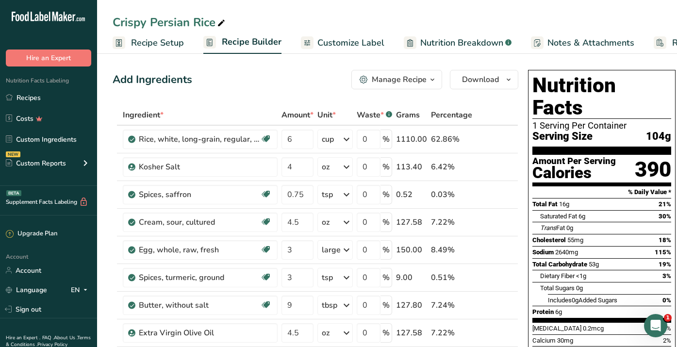
click at [165, 39] on span "Recipe Setup" at bounding box center [157, 42] width 53 height 13
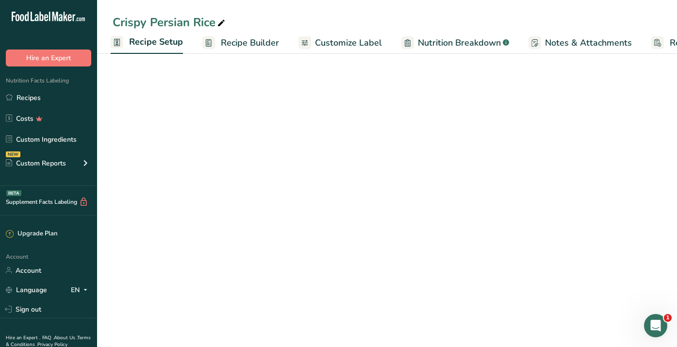
scroll to position [0, 3]
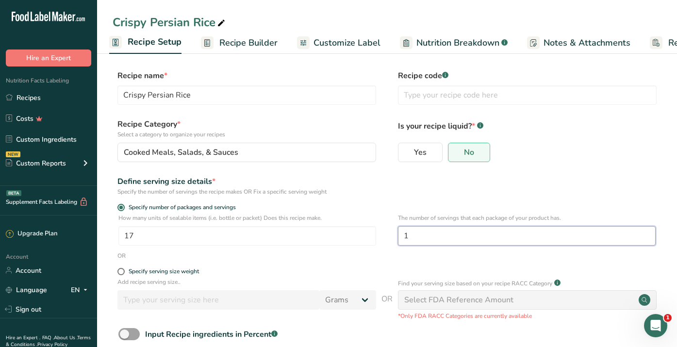
click at [424, 234] on input "1" at bounding box center [527, 235] width 258 height 19
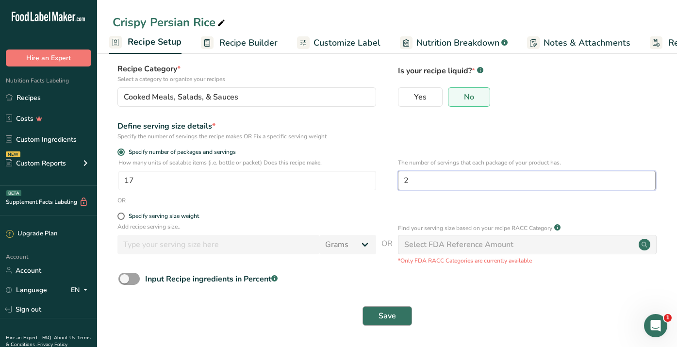
type input "2"
click at [379, 315] on span "Save" at bounding box center [386, 316] width 17 height 12
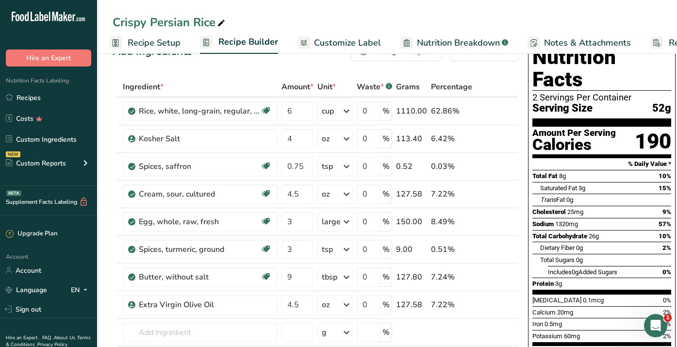
scroll to position [26, 0]
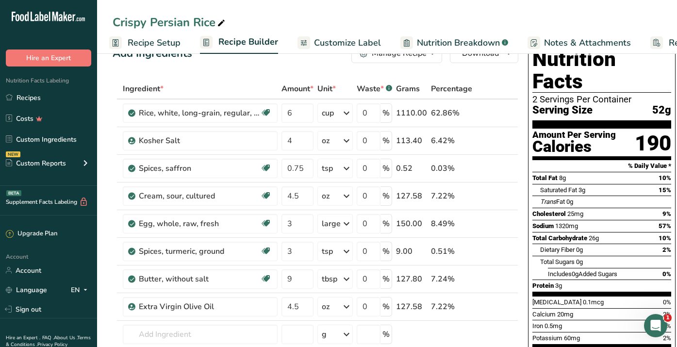
click at [152, 45] on span "Recipe Setup" at bounding box center [154, 42] width 53 height 13
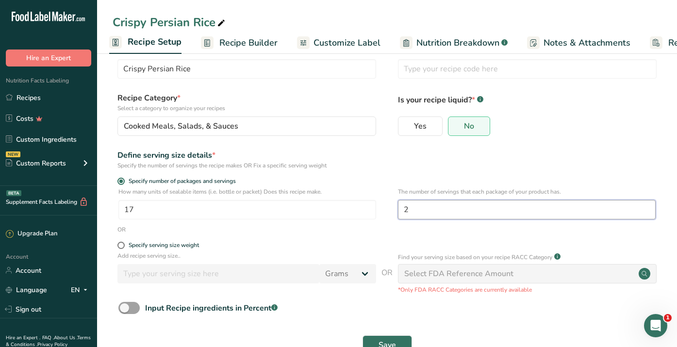
click at [416, 210] on input "2" at bounding box center [527, 209] width 258 height 19
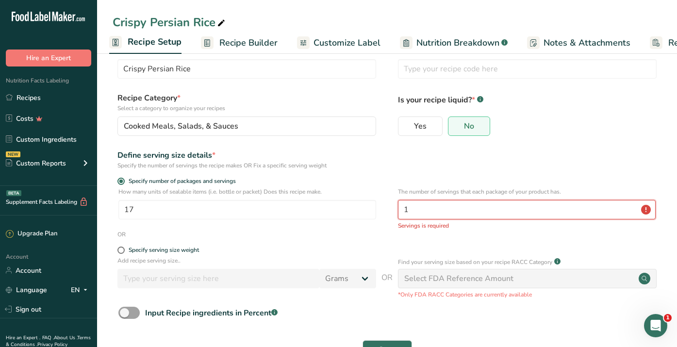
type input "1"
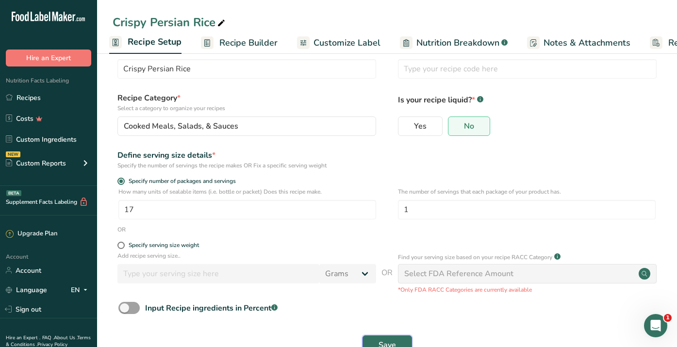
click at [375, 339] on button "Save" at bounding box center [386, 344] width 49 height 19
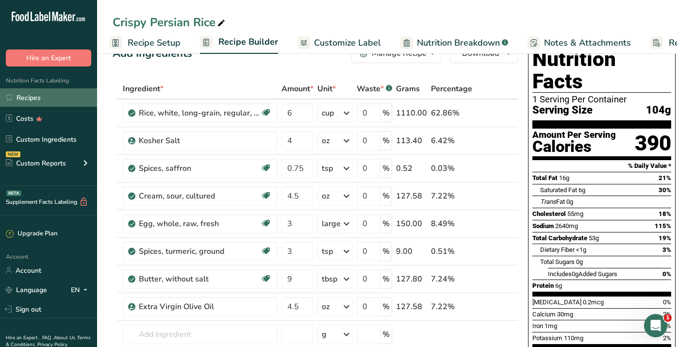
click at [25, 96] on link "Recipes" at bounding box center [48, 97] width 97 height 18
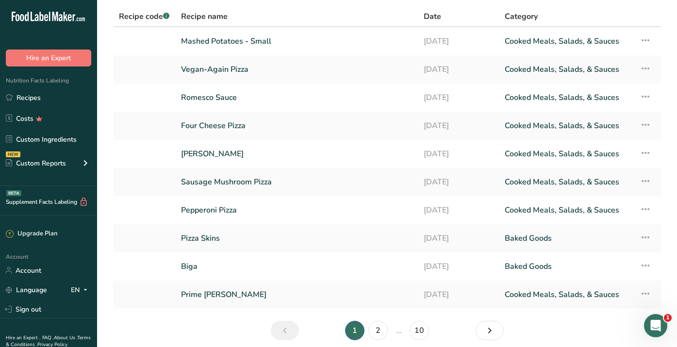
scroll to position [87, 0]
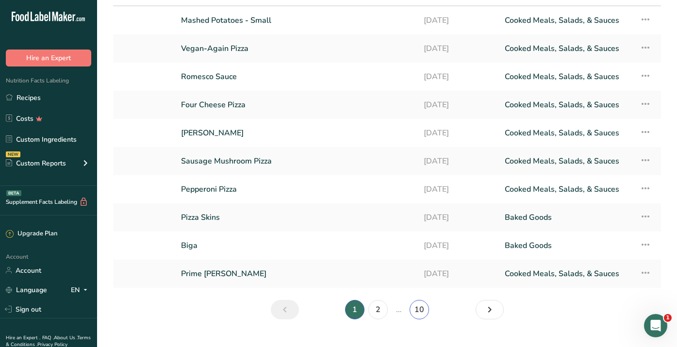
click at [416, 308] on link "10" at bounding box center [418, 309] width 19 height 19
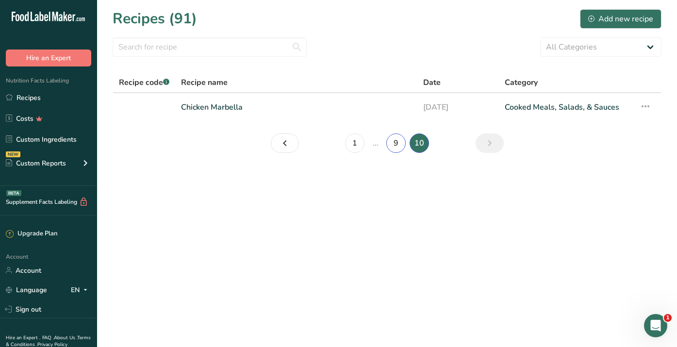
click at [395, 147] on link "9" at bounding box center [395, 142] width 19 height 19
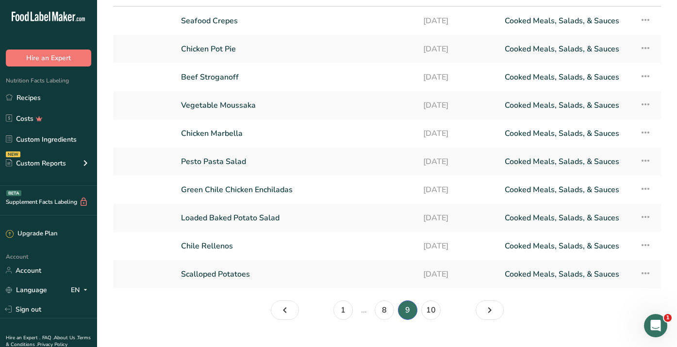
scroll to position [88, 0]
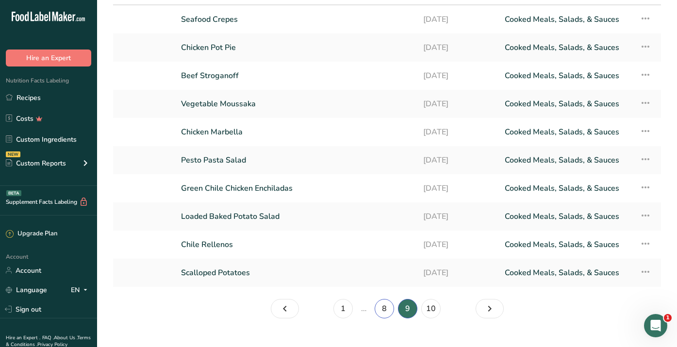
click at [382, 310] on link "8" at bounding box center [383, 308] width 19 height 19
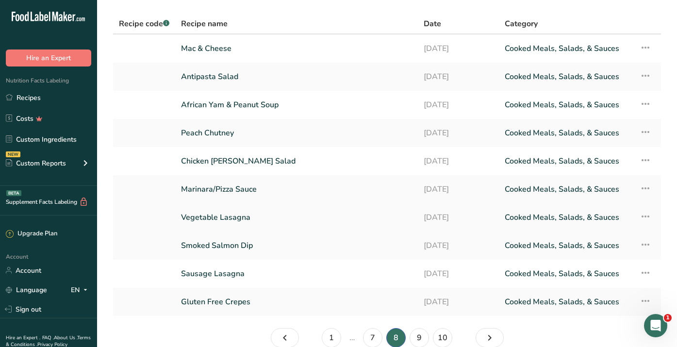
scroll to position [42, 0]
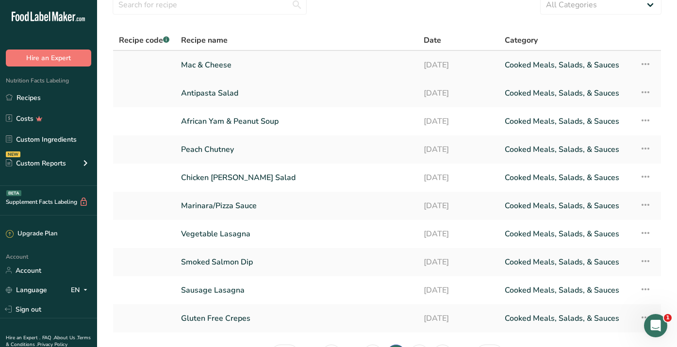
click at [314, 59] on link "Mac & Cheese" at bounding box center [296, 65] width 231 height 20
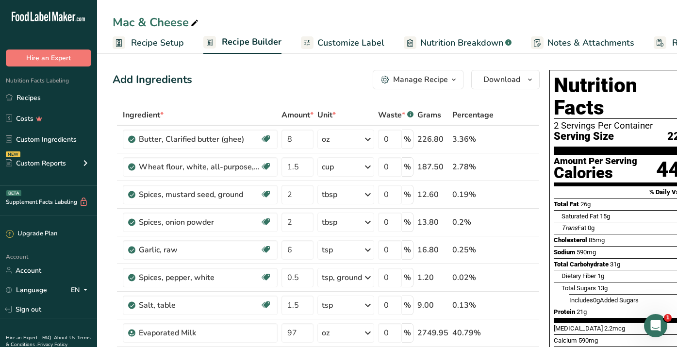
click at [157, 44] on span "Recipe Setup" at bounding box center [157, 42] width 53 height 13
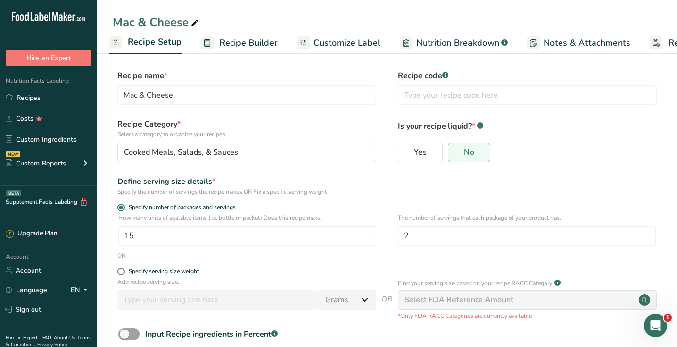
scroll to position [55, 0]
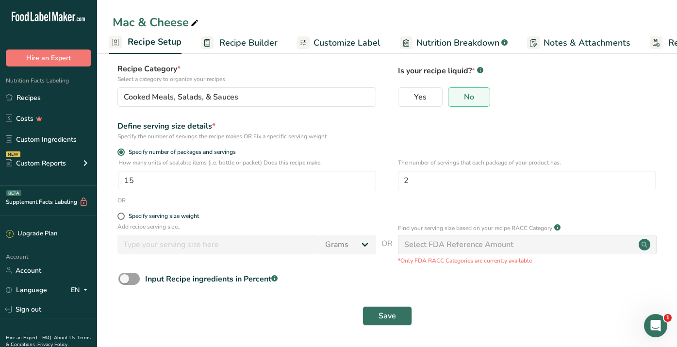
click at [251, 43] on span "Recipe Builder" at bounding box center [248, 42] width 58 height 13
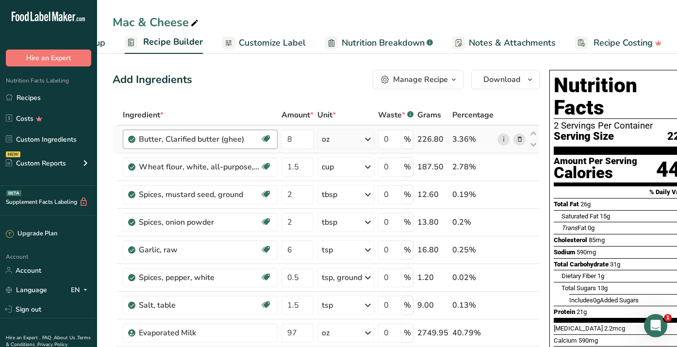
scroll to position [0, 22]
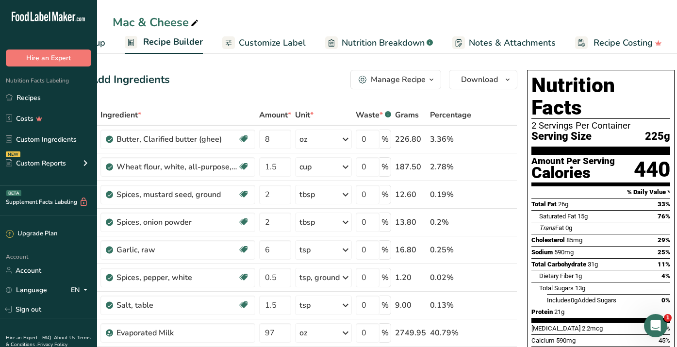
click at [101, 43] on span "Recipe Setup" at bounding box center [78, 42] width 53 height 13
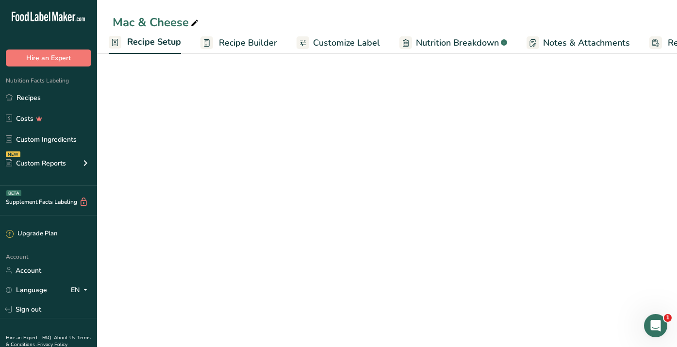
scroll to position [0, 3]
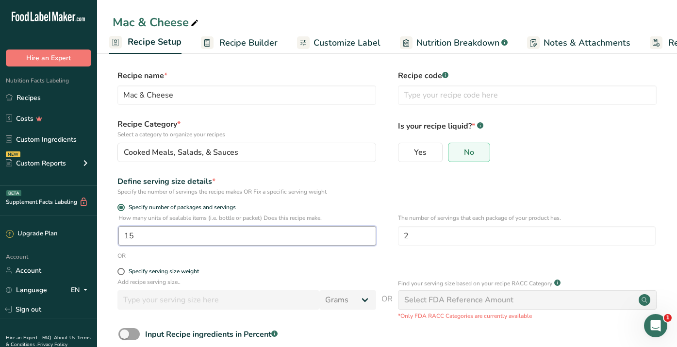
click at [140, 234] on input "15" at bounding box center [247, 235] width 258 height 19
type input "1"
type input "4"
click at [25, 98] on link "Recipes" at bounding box center [48, 97] width 97 height 18
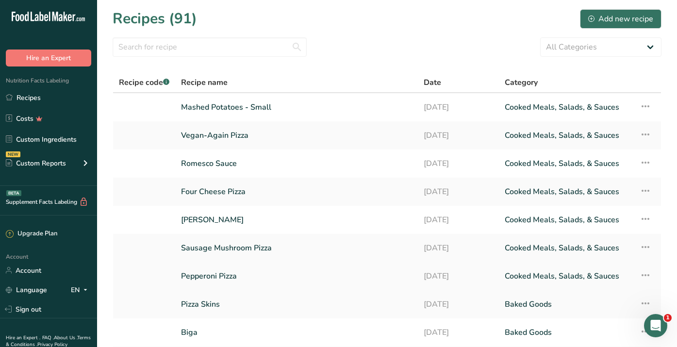
scroll to position [96, 0]
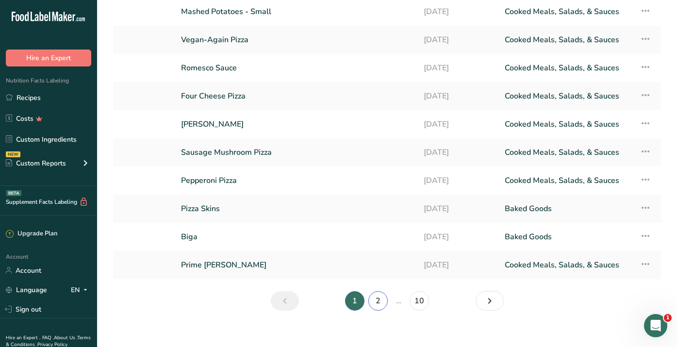
click at [380, 299] on link "2" at bounding box center [377, 300] width 19 height 19
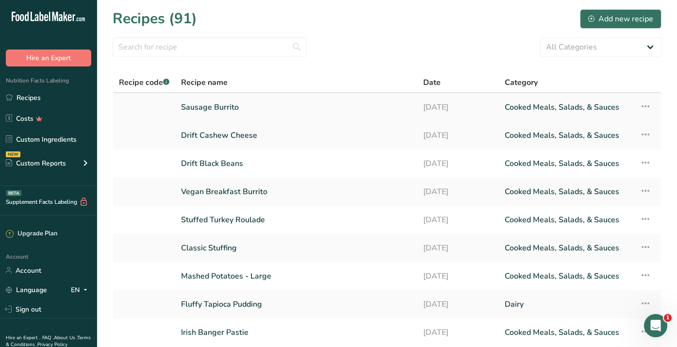
click at [236, 107] on link "Sausage Burrito" at bounding box center [296, 107] width 230 height 20
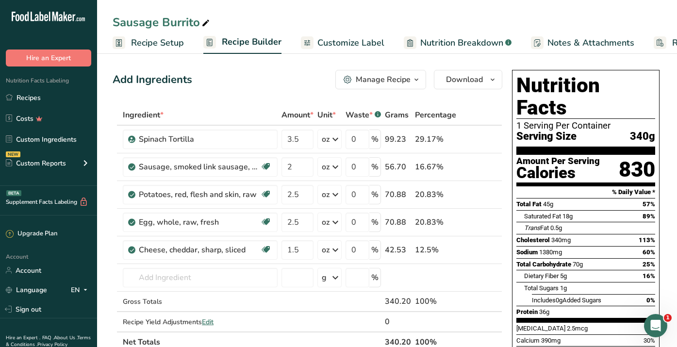
click at [169, 48] on span "Recipe Setup" at bounding box center [157, 42] width 53 height 13
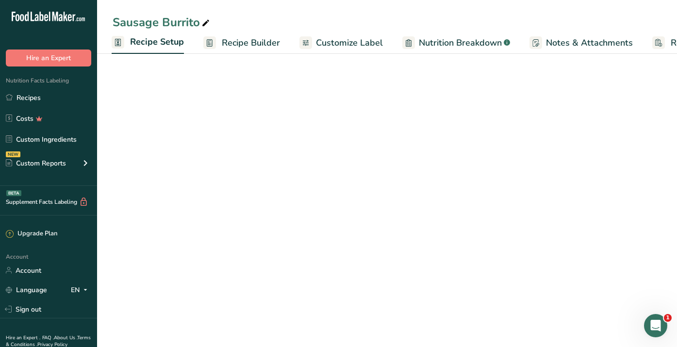
scroll to position [0, 3]
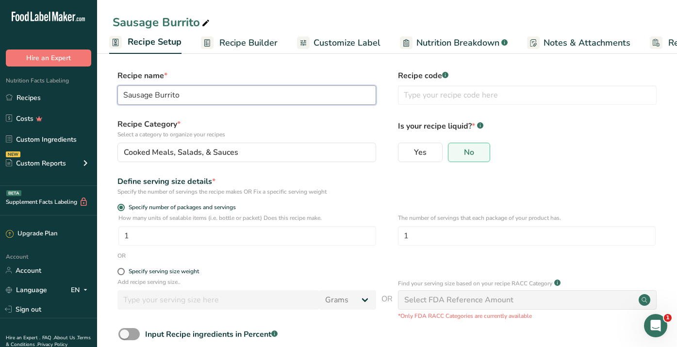
click at [152, 95] on input "Sausage Burrito" at bounding box center [246, 94] width 259 height 19
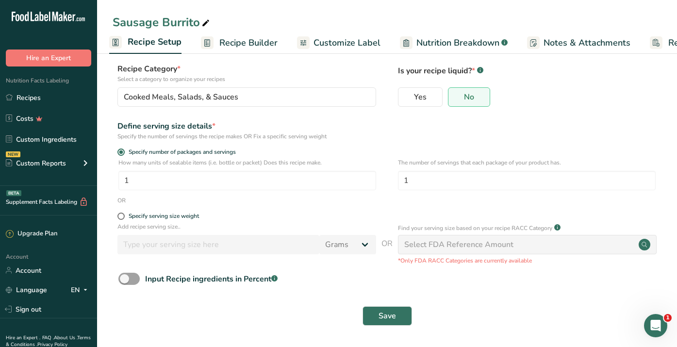
type input "Sausage Breakfast Burrito"
click at [248, 41] on span "Recipe Builder" at bounding box center [248, 42] width 58 height 13
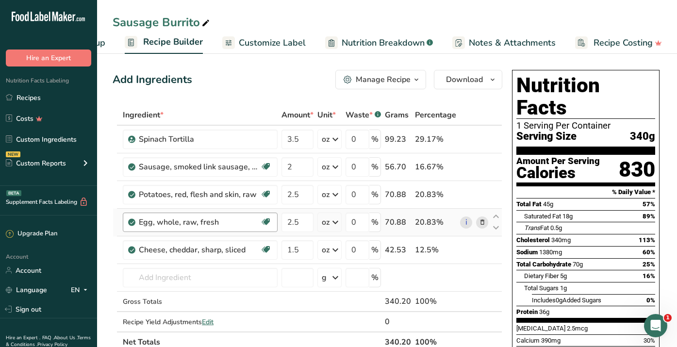
scroll to position [69, 0]
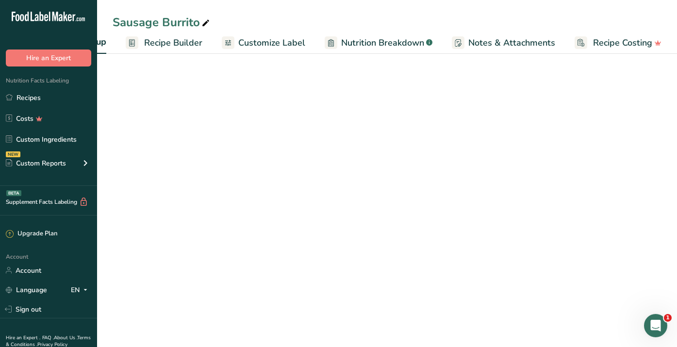
scroll to position [55, 0]
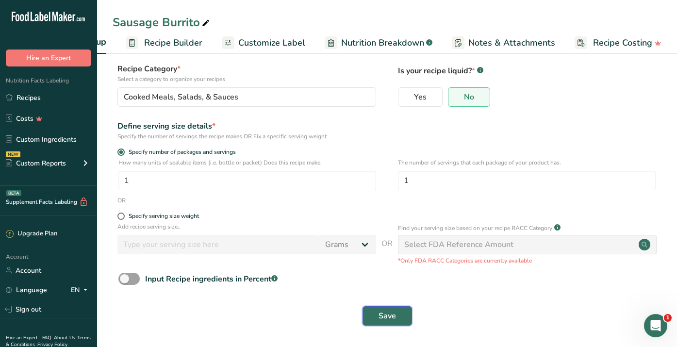
click at [374, 321] on button "Save" at bounding box center [386, 315] width 49 height 19
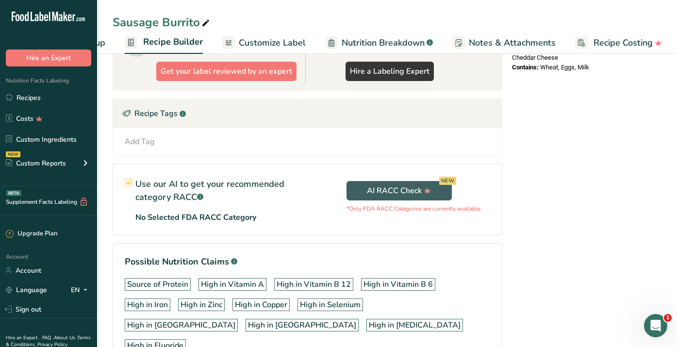
scroll to position [427, 0]
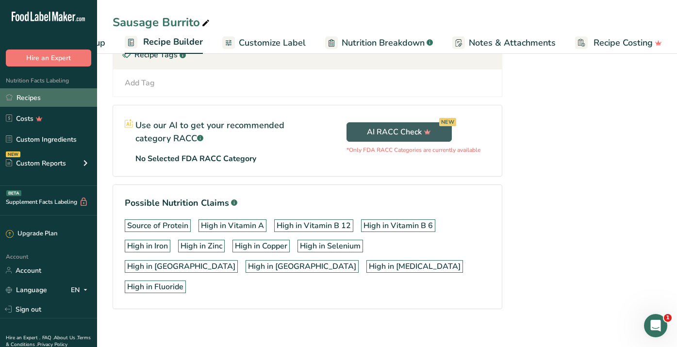
click at [25, 103] on link "Recipes" at bounding box center [48, 97] width 97 height 18
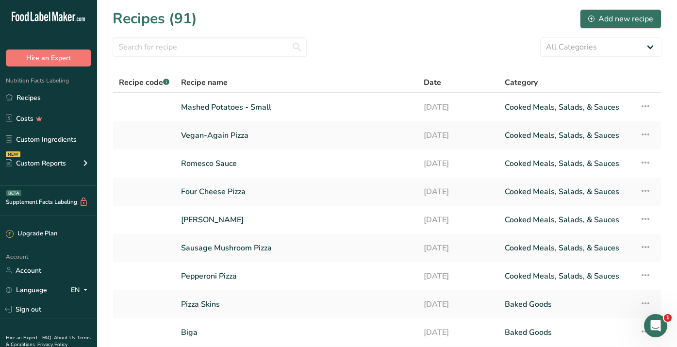
scroll to position [106, 0]
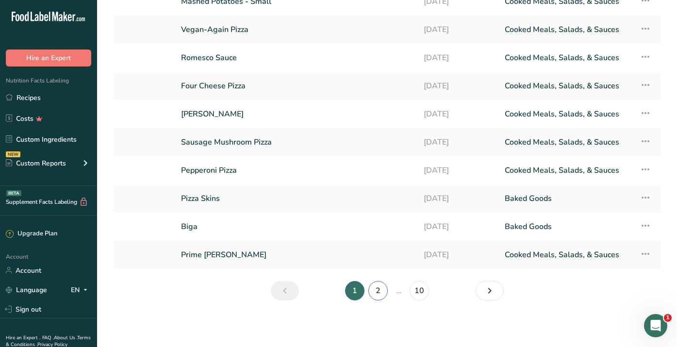
click at [378, 293] on link "2" at bounding box center [377, 290] width 19 height 19
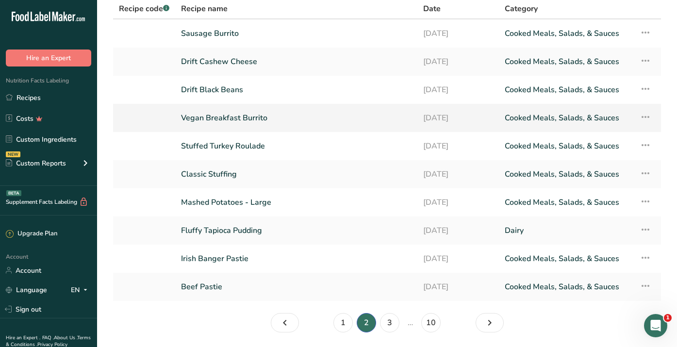
scroll to position [76, 0]
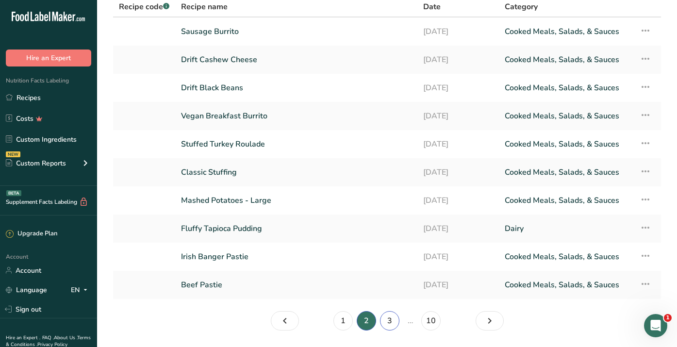
click at [385, 317] on link "3" at bounding box center [389, 320] width 19 height 19
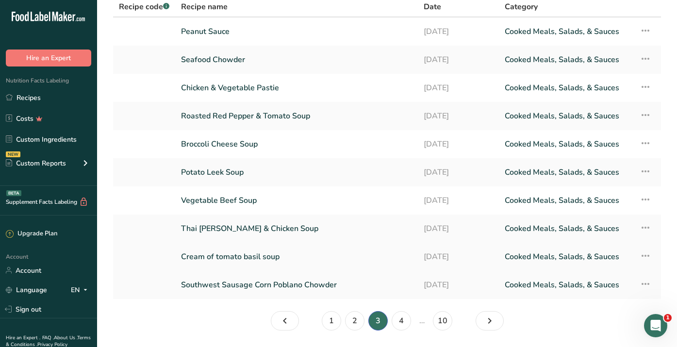
click at [231, 256] on link "Cream of tomato basil soup" at bounding box center [296, 256] width 231 height 20
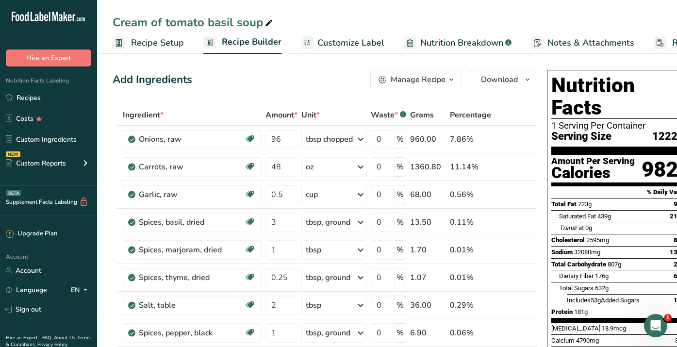
click at [155, 46] on span "Recipe Setup" at bounding box center [157, 42] width 53 height 13
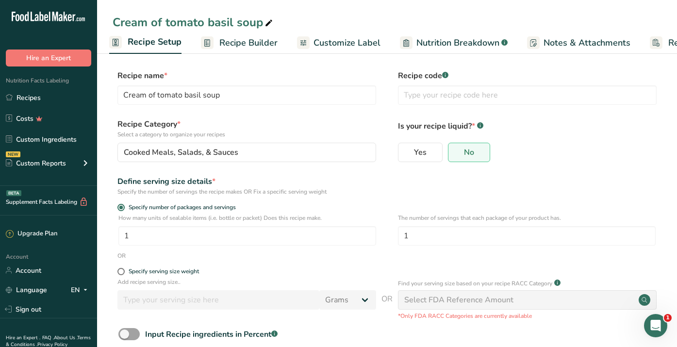
scroll to position [0, 3]
click at [161, 97] on input "Cream of tomato basil soup" at bounding box center [246, 94] width 259 height 19
click at [185, 98] on input "Creamy Tomato basil soup" at bounding box center [246, 94] width 259 height 19
click at [203, 96] on input "Creamy Tomato Basil soup" at bounding box center [246, 94] width 259 height 19
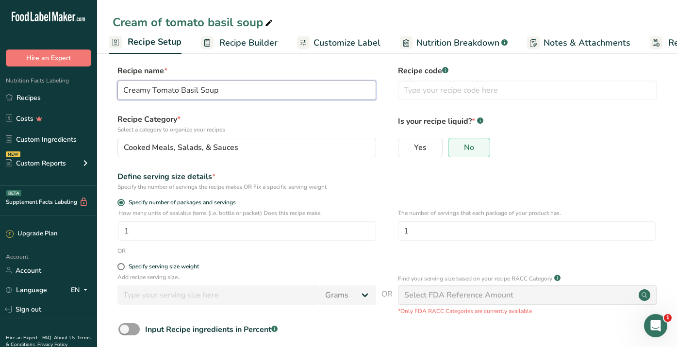
scroll to position [55, 0]
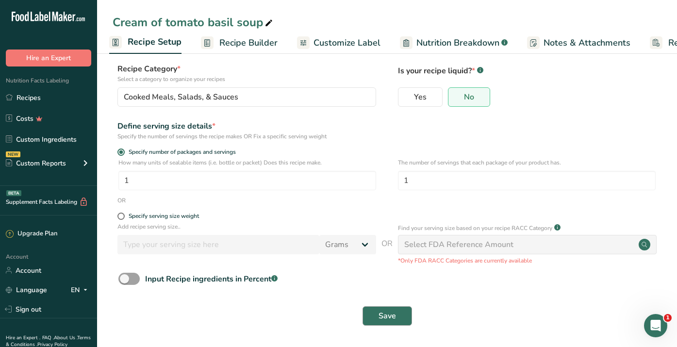
type input "Creamy Tomato Basil Soup"
click at [389, 314] on span "Save" at bounding box center [386, 316] width 17 height 12
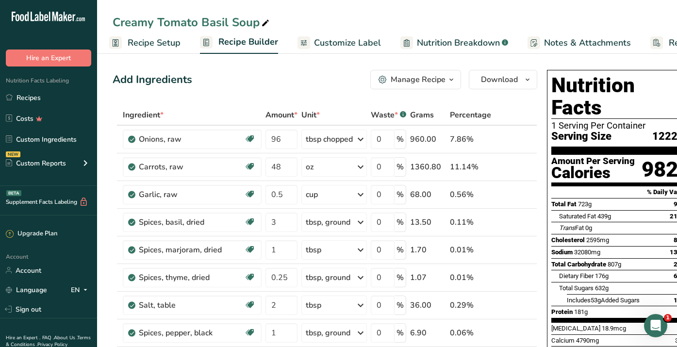
click at [168, 32] on ul "Recipe Setup Recipe Builder Customize Label Nutrition Breakdown .a-a{fill:#3473…" at bounding box center [425, 42] width 663 height 23
click at [157, 43] on span "Recipe Setup" at bounding box center [154, 42] width 53 height 13
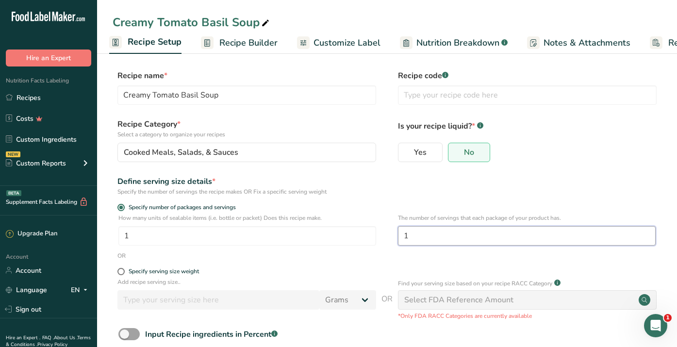
click at [420, 235] on input "1" at bounding box center [527, 235] width 258 height 19
click at [407, 236] on input "1" at bounding box center [527, 235] width 258 height 19
type input "4"
click at [180, 240] on input "1" at bounding box center [247, 235] width 258 height 19
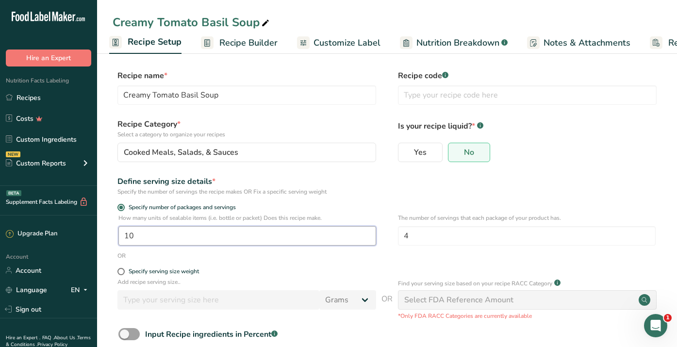
scroll to position [55, 0]
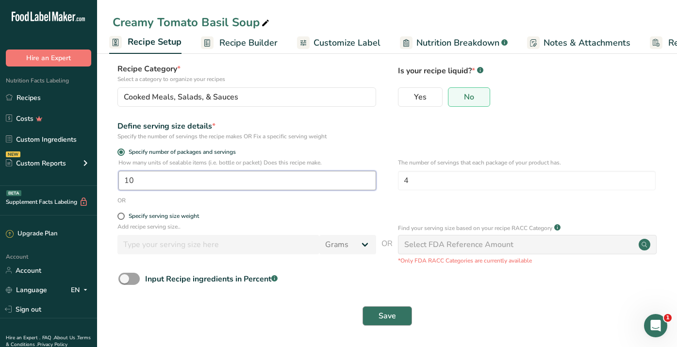
type input "10"
click at [383, 317] on span "Save" at bounding box center [386, 316] width 17 height 12
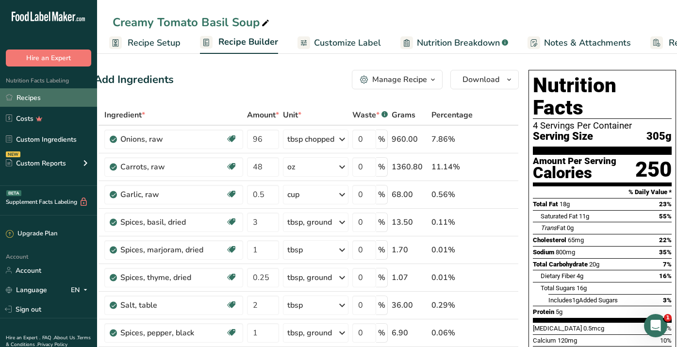
click at [19, 102] on link "Recipes" at bounding box center [48, 97] width 97 height 18
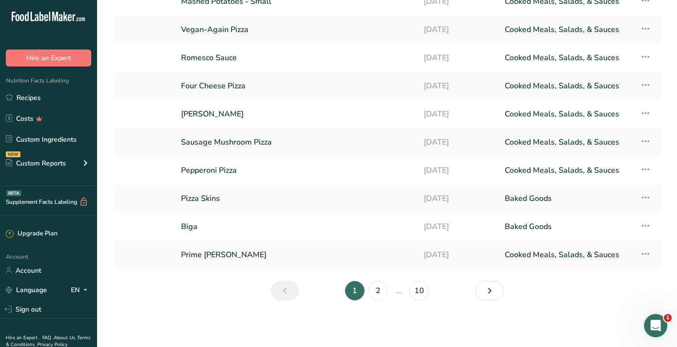
scroll to position [106, 0]
click at [385, 292] on link "2" at bounding box center [377, 290] width 19 height 19
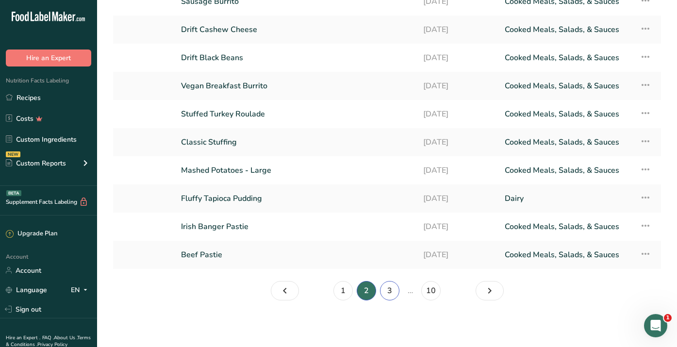
click at [387, 291] on link "3" at bounding box center [389, 290] width 19 height 19
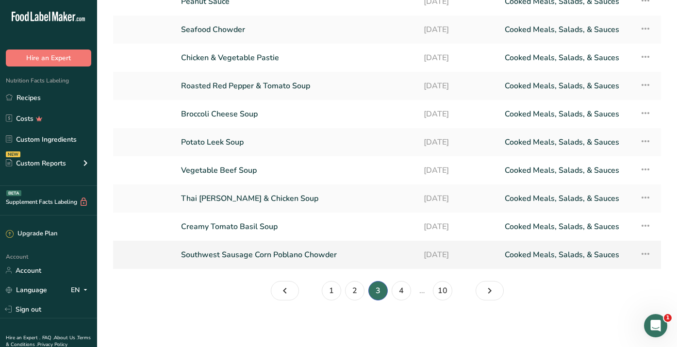
click at [308, 253] on link "Southwest Sausage Corn Poblano Chowder" at bounding box center [296, 254] width 231 height 20
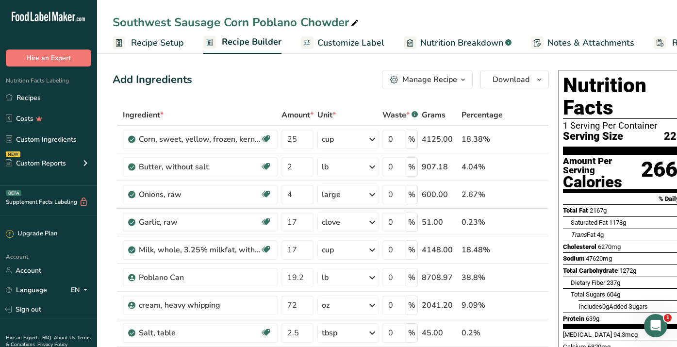
click at [164, 44] on span "Recipe Setup" at bounding box center [157, 42] width 53 height 13
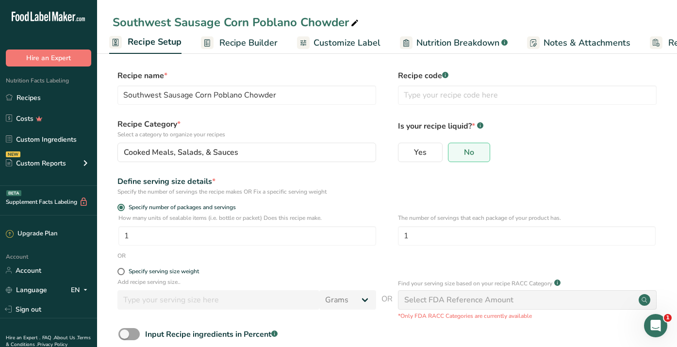
scroll to position [0, 3]
click at [423, 238] on input "1" at bounding box center [527, 235] width 258 height 19
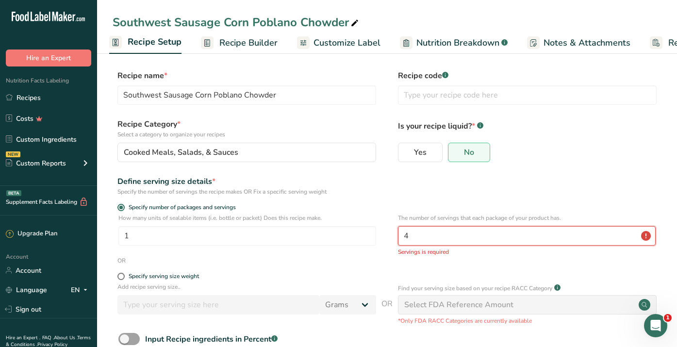
click at [418, 238] on input "4" at bounding box center [527, 235] width 258 height 19
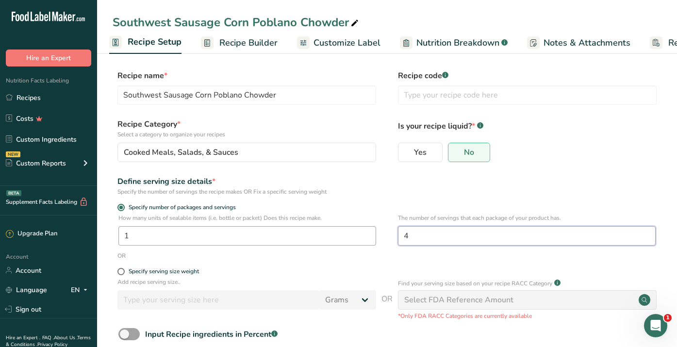
type input "4"
click at [164, 239] on input "1" at bounding box center [247, 235] width 258 height 19
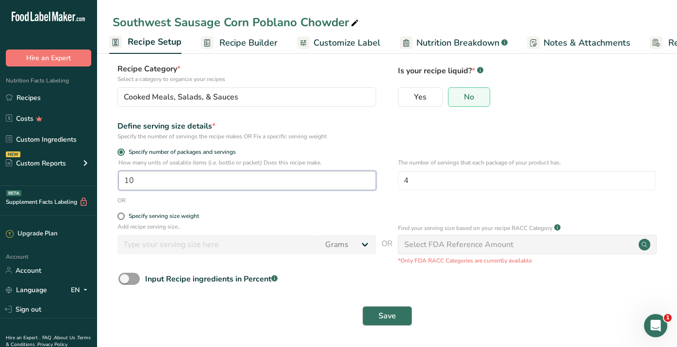
type input "10"
click at [382, 320] on span "Save" at bounding box center [386, 316] width 17 height 12
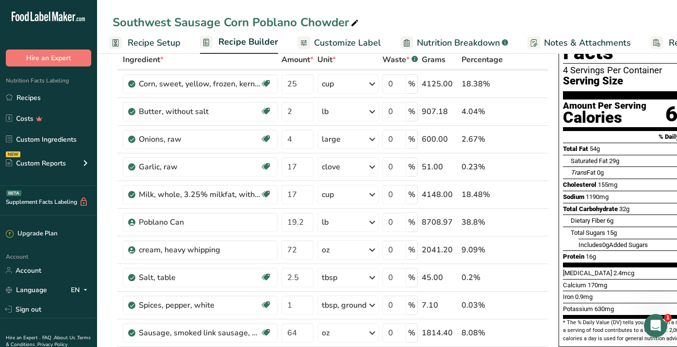
click at [236, 40] on span "Recipe Builder" at bounding box center [248, 41] width 60 height 13
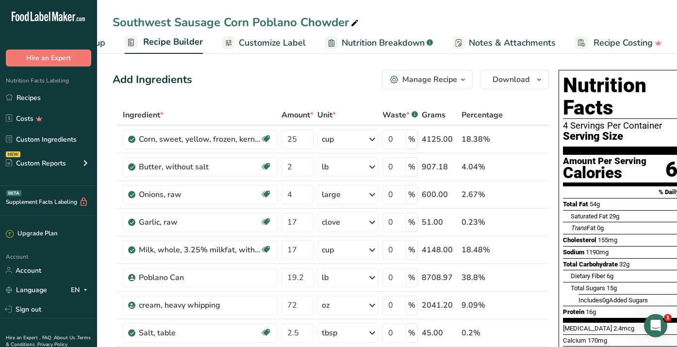
click at [104, 43] on span "Recipe Setup" at bounding box center [78, 42] width 53 height 13
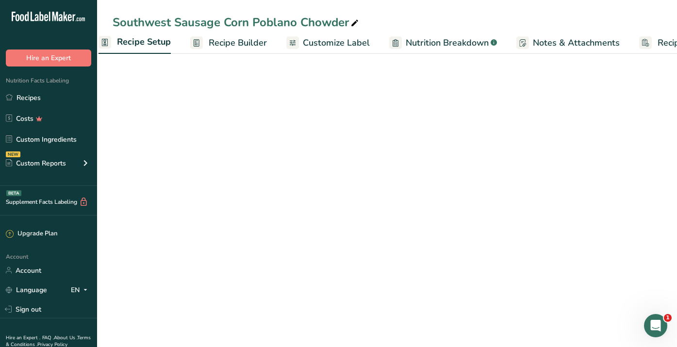
scroll to position [0, 3]
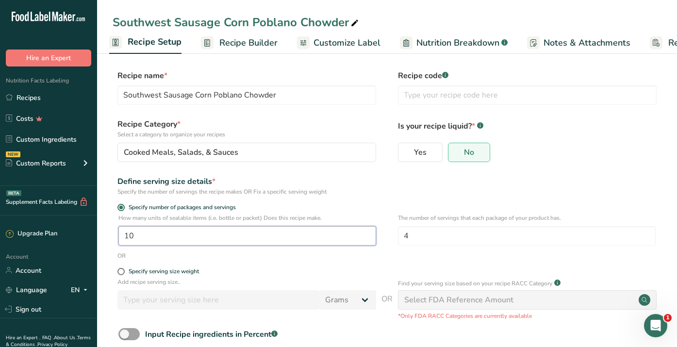
click at [134, 238] on input "10" at bounding box center [247, 235] width 258 height 19
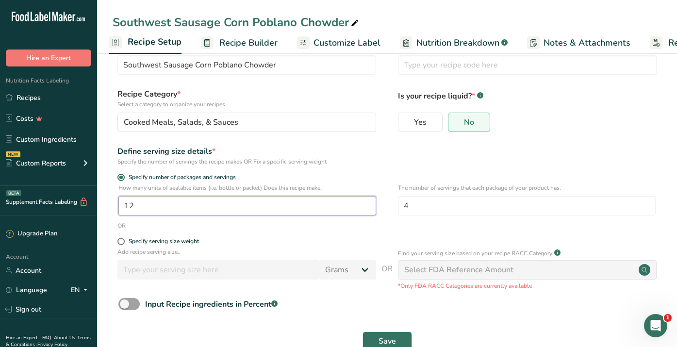
scroll to position [55, 0]
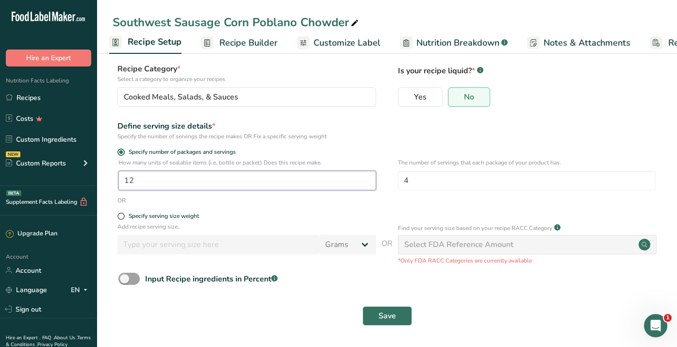
type input "12"
click at [371, 317] on button "Save" at bounding box center [386, 315] width 49 height 19
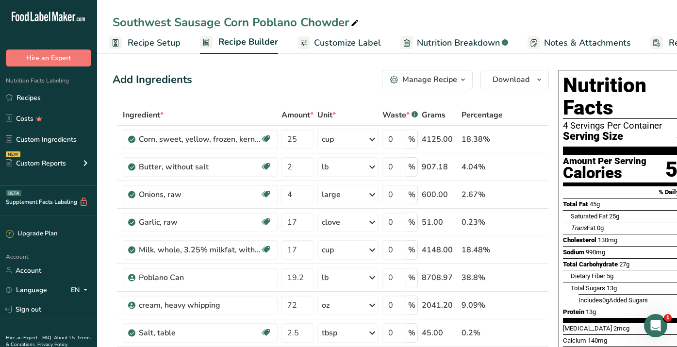
click at [130, 46] on span "Recipe Setup" at bounding box center [154, 42] width 53 height 13
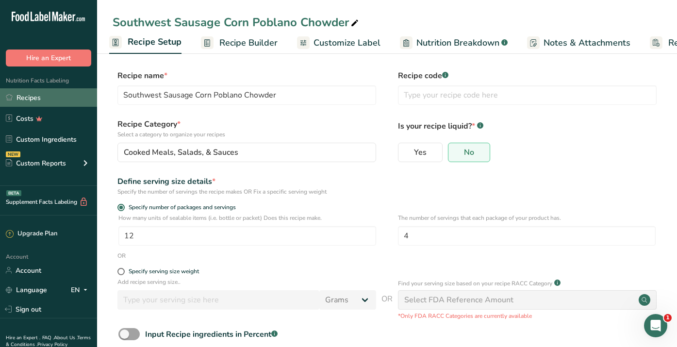
click at [19, 99] on link "Recipes" at bounding box center [48, 97] width 97 height 18
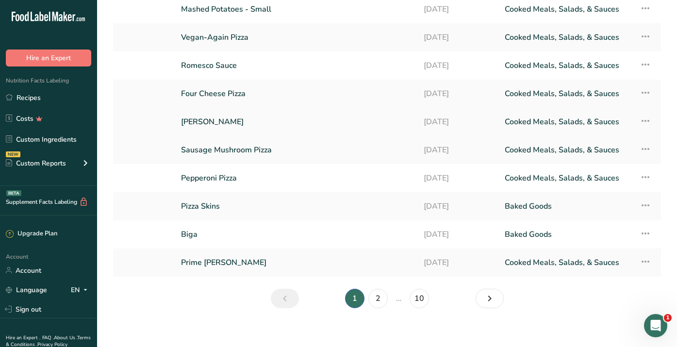
scroll to position [106, 0]
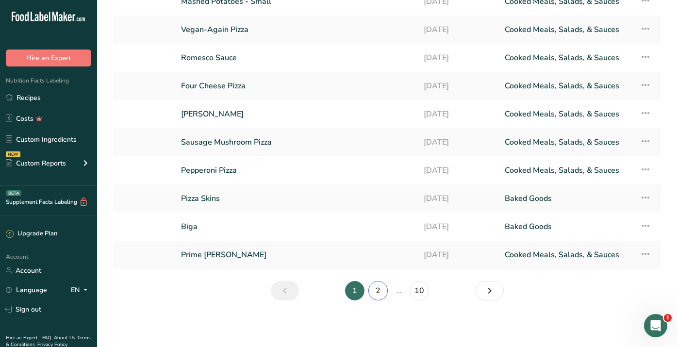
click at [382, 292] on link "2" at bounding box center [377, 290] width 19 height 19
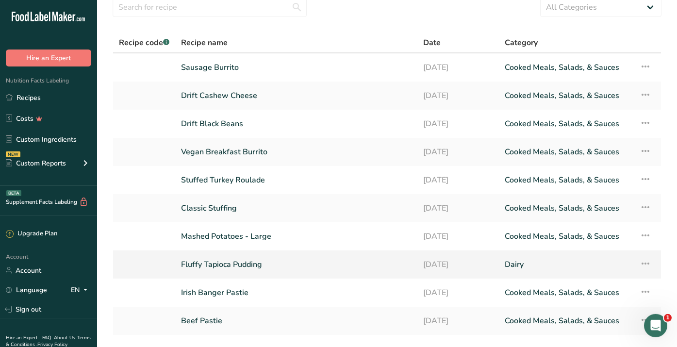
scroll to position [106, 0]
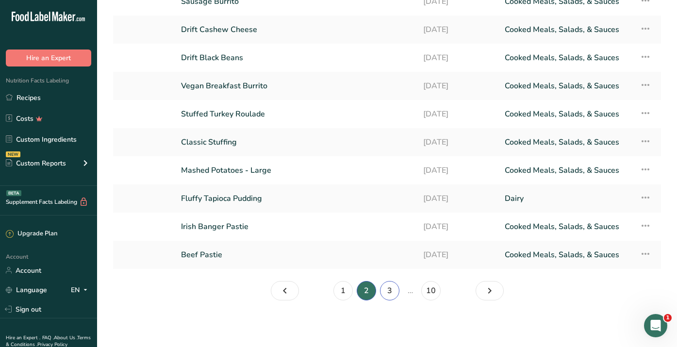
click at [388, 291] on link "3" at bounding box center [389, 290] width 19 height 19
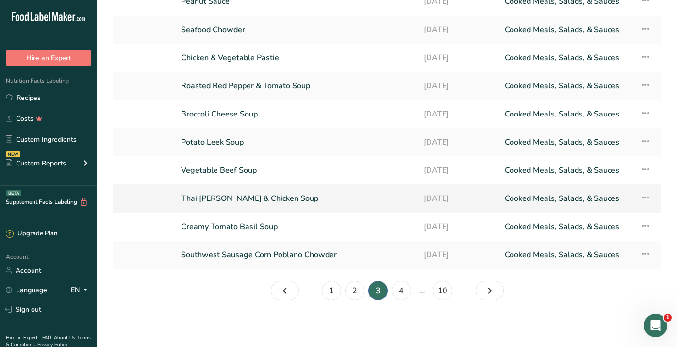
click at [291, 197] on link "Thai Curry & Chicken Soup" at bounding box center [296, 198] width 231 height 20
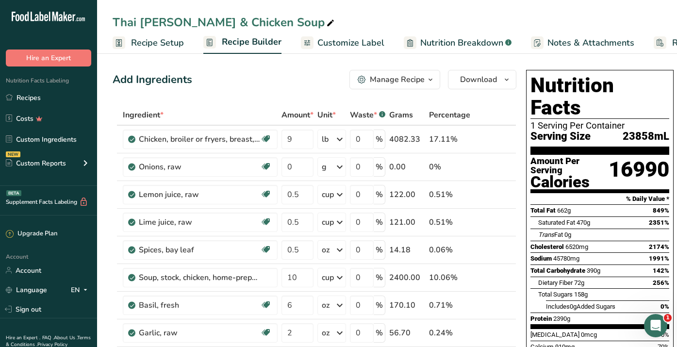
click at [160, 45] on span "Recipe Setup" at bounding box center [157, 42] width 53 height 13
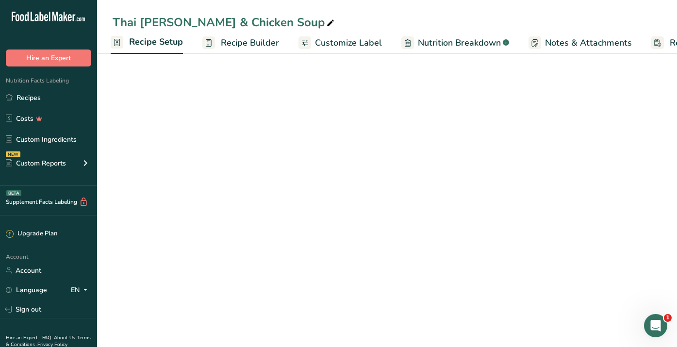
scroll to position [0, 3]
select select "22"
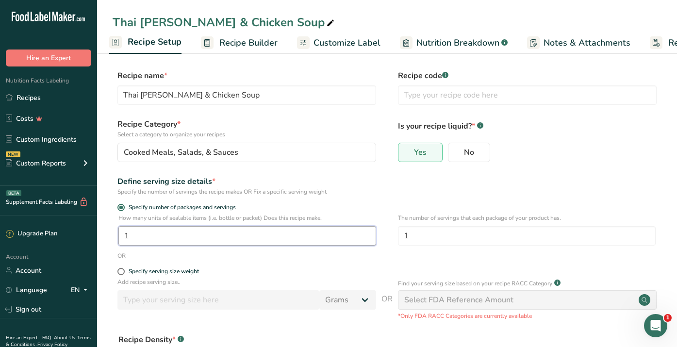
click at [147, 235] on input "1" at bounding box center [247, 235] width 258 height 19
type input "12"
click at [414, 234] on input "1" at bounding box center [527, 235] width 258 height 19
type input "4"
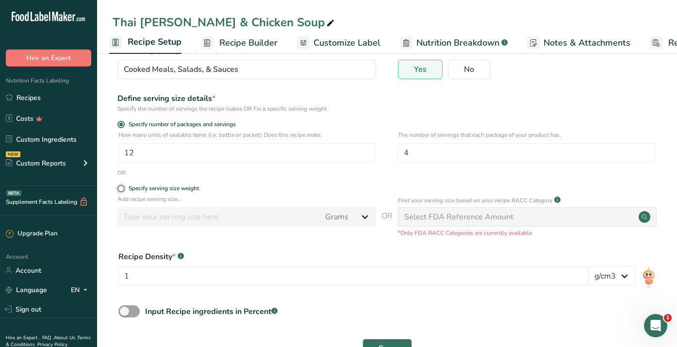
scroll to position [115, 0]
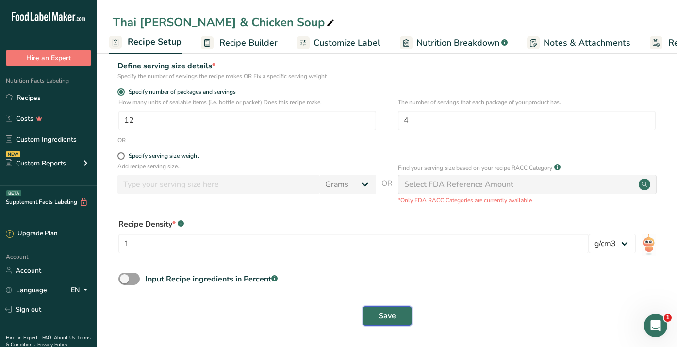
click at [391, 315] on span "Save" at bounding box center [386, 316] width 17 height 12
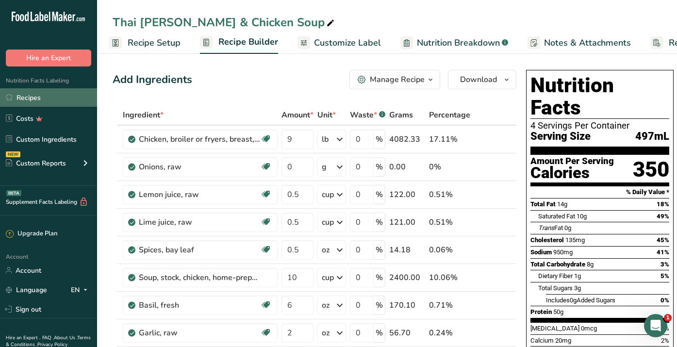
click at [31, 97] on link "Recipes" at bounding box center [48, 97] width 97 height 18
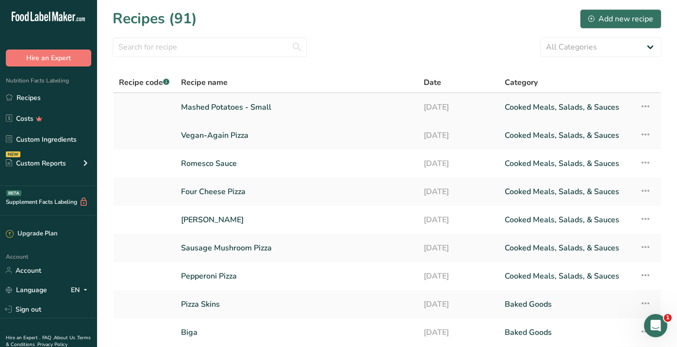
scroll to position [106, 0]
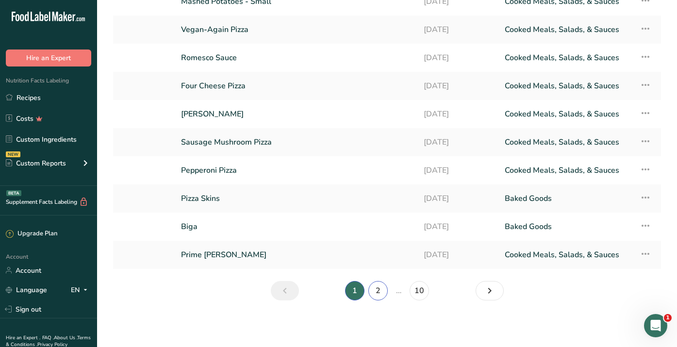
click at [376, 289] on link "2" at bounding box center [377, 290] width 19 height 19
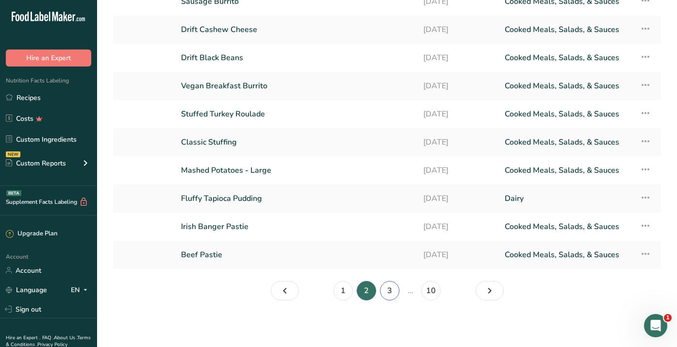
click at [390, 291] on link "3" at bounding box center [389, 290] width 19 height 19
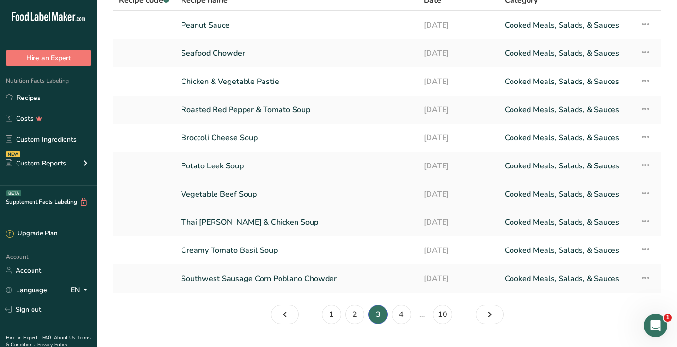
scroll to position [82, 0]
click at [238, 193] on link "Vegetable Beef Soup" at bounding box center [296, 193] width 231 height 20
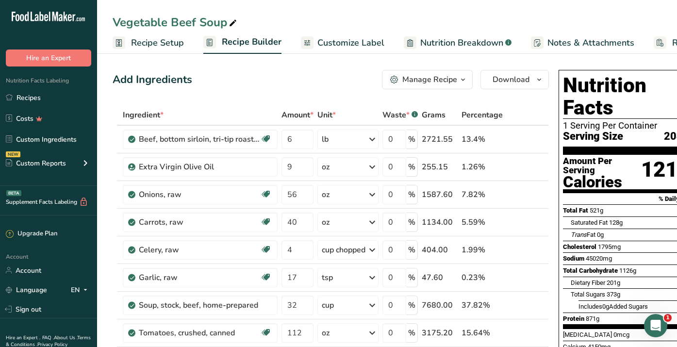
click at [145, 43] on span "Recipe Setup" at bounding box center [157, 42] width 53 height 13
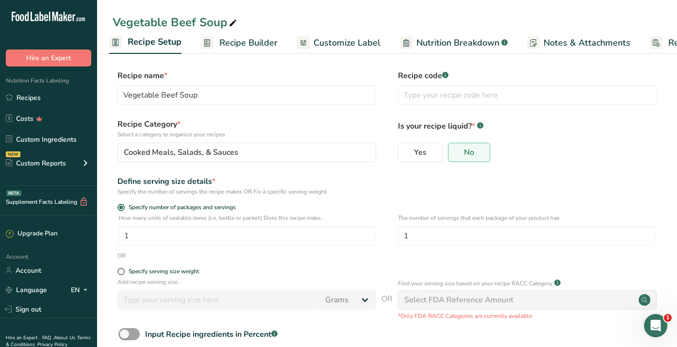
scroll to position [55, 0]
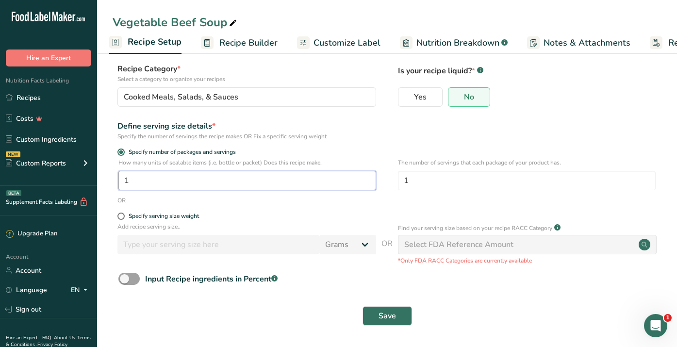
click at [164, 179] on input "1" at bounding box center [247, 180] width 258 height 19
type input "10"
click at [423, 178] on input "1" at bounding box center [527, 180] width 258 height 19
type input "4"
click at [386, 313] on span "Save" at bounding box center [386, 316] width 17 height 12
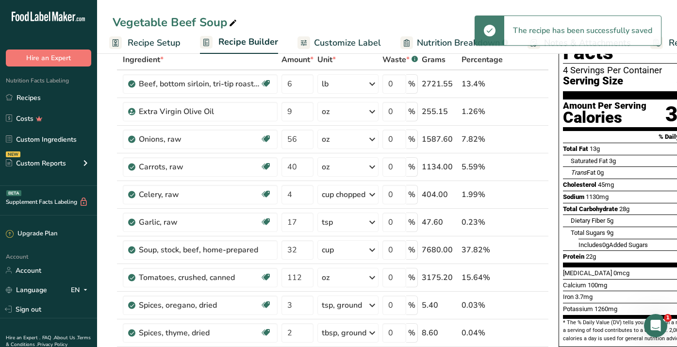
scroll to position [0, 32]
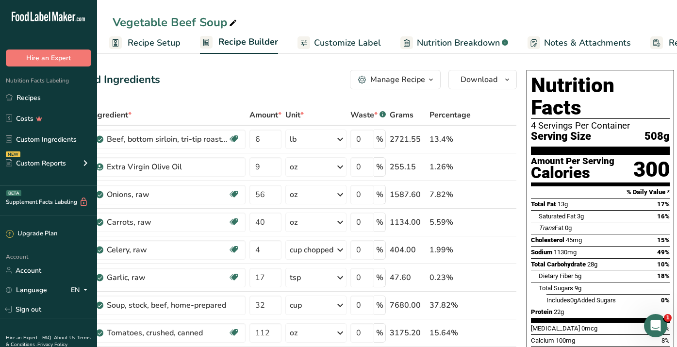
click at [154, 44] on span "Recipe Setup" at bounding box center [154, 42] width 53 height 13
